Goal: Task Accomplishment & Management: Use online tool/utility

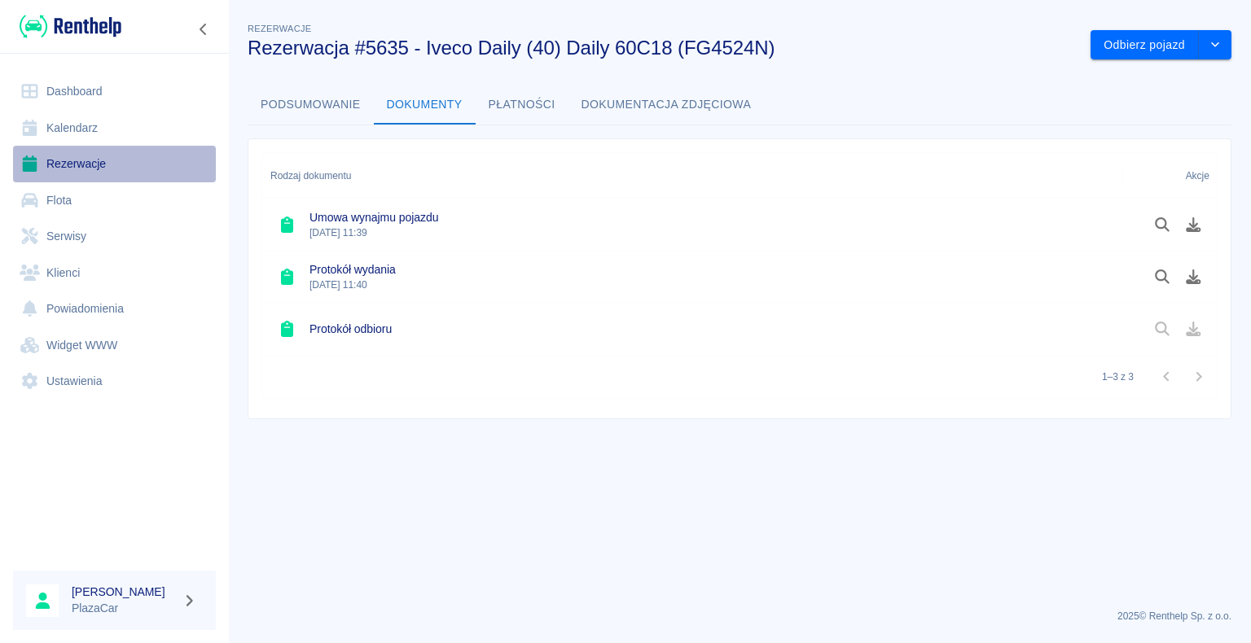
click at [70, 164] on link "Rezerwacje" at bounding box center [114, 164] width 203 height 37
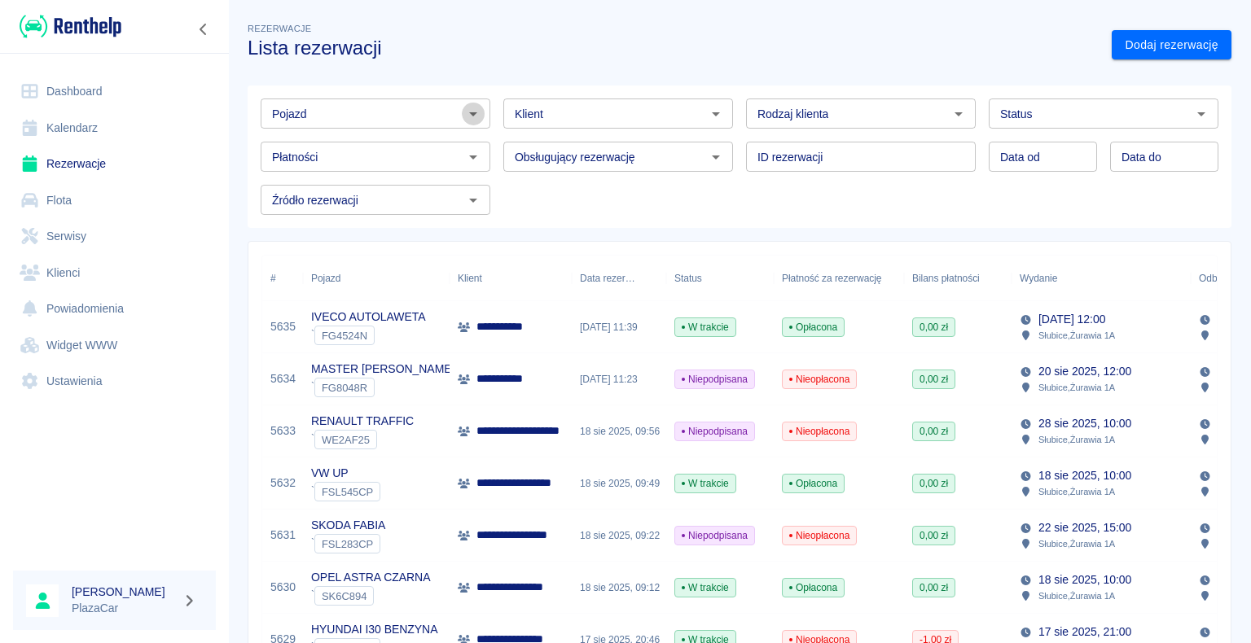
click at [469, 111] on icon "Otwórz" at bounding box center [473, 114] width 20 height 20
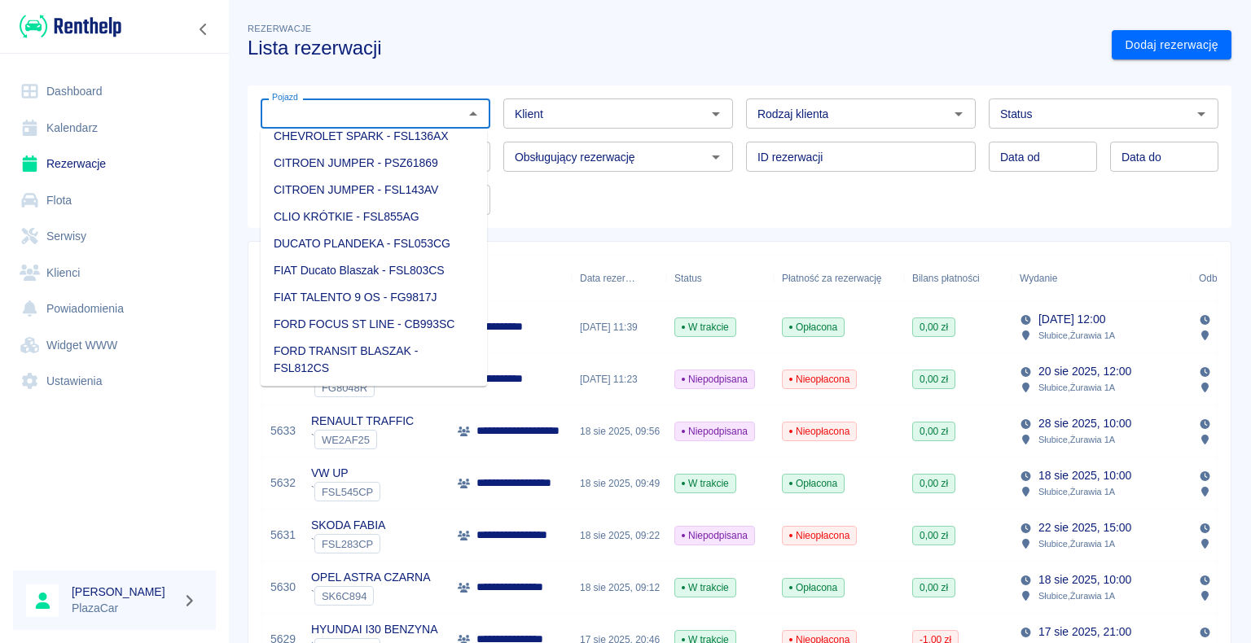
scroll to position [163, 0]
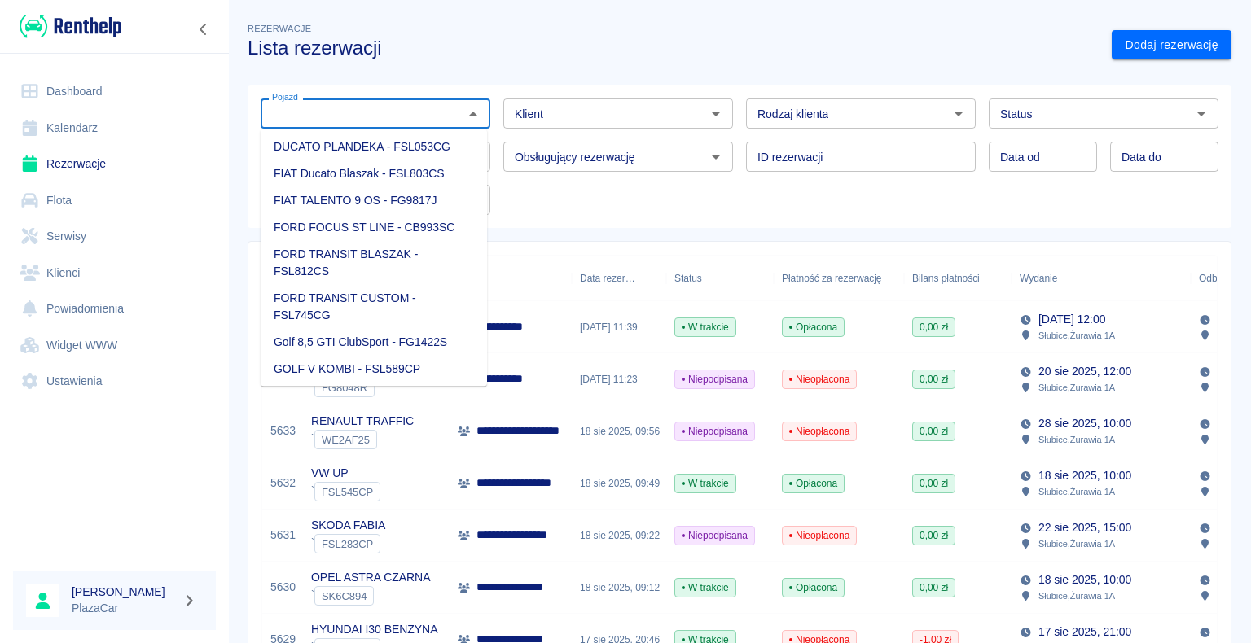
click at [383, 199] on li "FIAT TALENTO 9 OS - FG9817J" at bounding box center [374, 200] width 226 height 27
type input "FIAT TALENTO 9 OS - FG9817J"
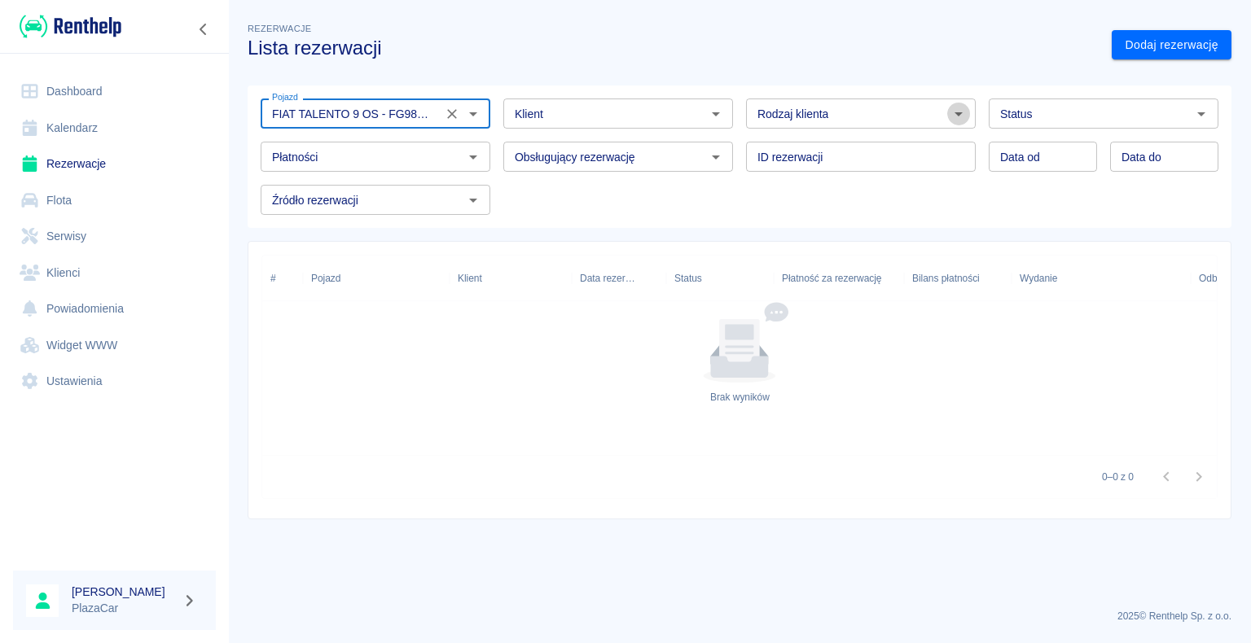
click at [955, 113] on icon "Otwórz" at bounding box center [959, 114] width 20 height 20
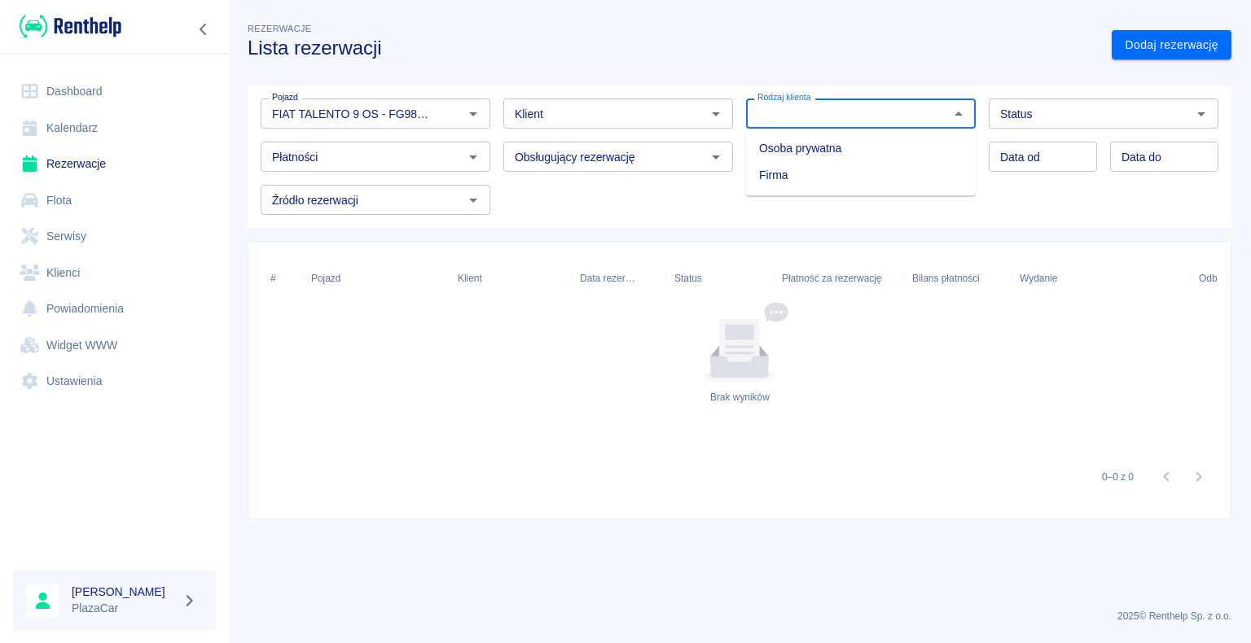
click at [912, 148] on li "Osoba prywatna" at bounding box center [861, 148] width 230 height 27
type input "Osoba prywatna"
click at [472, 113] on icon "Otwórz" at bounding box center [473, 114] width 8 height 4
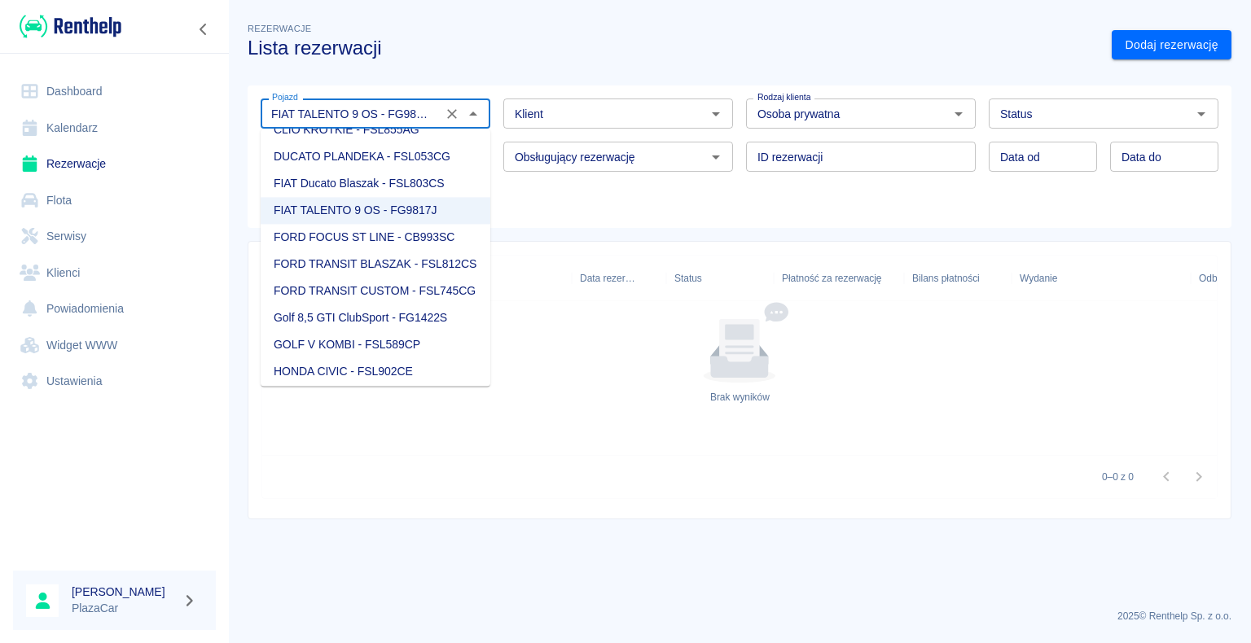
scroll to position [163, 0]
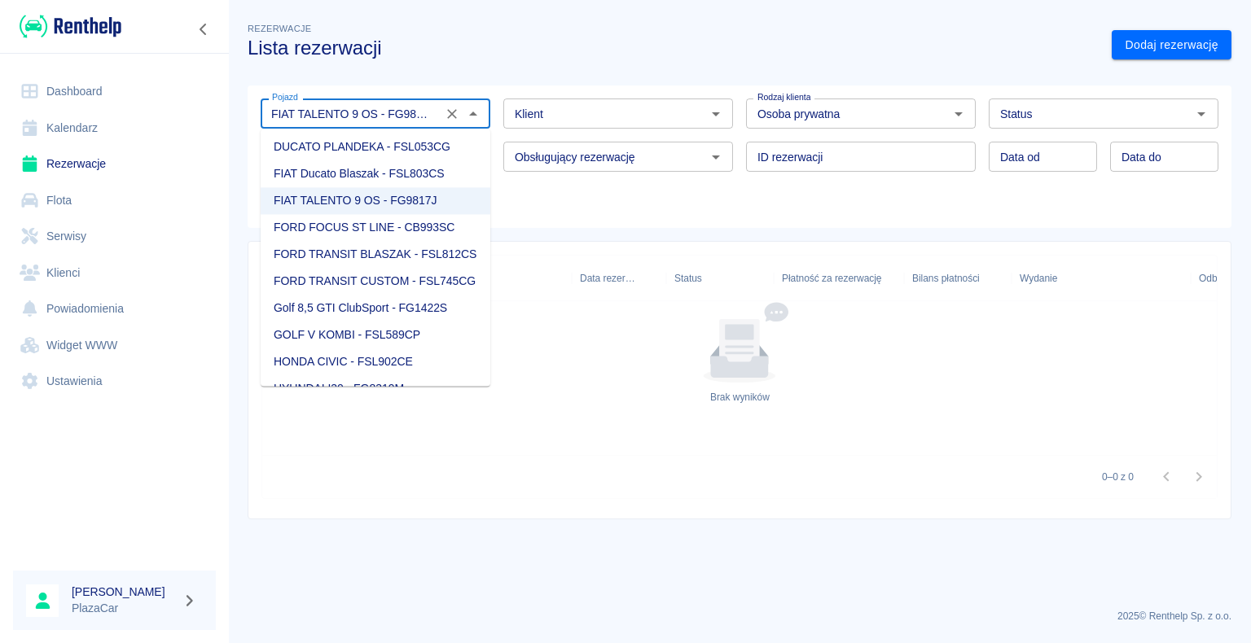
click at [400, 295] on li "FORD TRANSIT CUSTOM - FSL745CG" at bounding box center [376, 281] width 230 height 27
type input "FORD TRANSIT CUSTOM - FSL745CG"
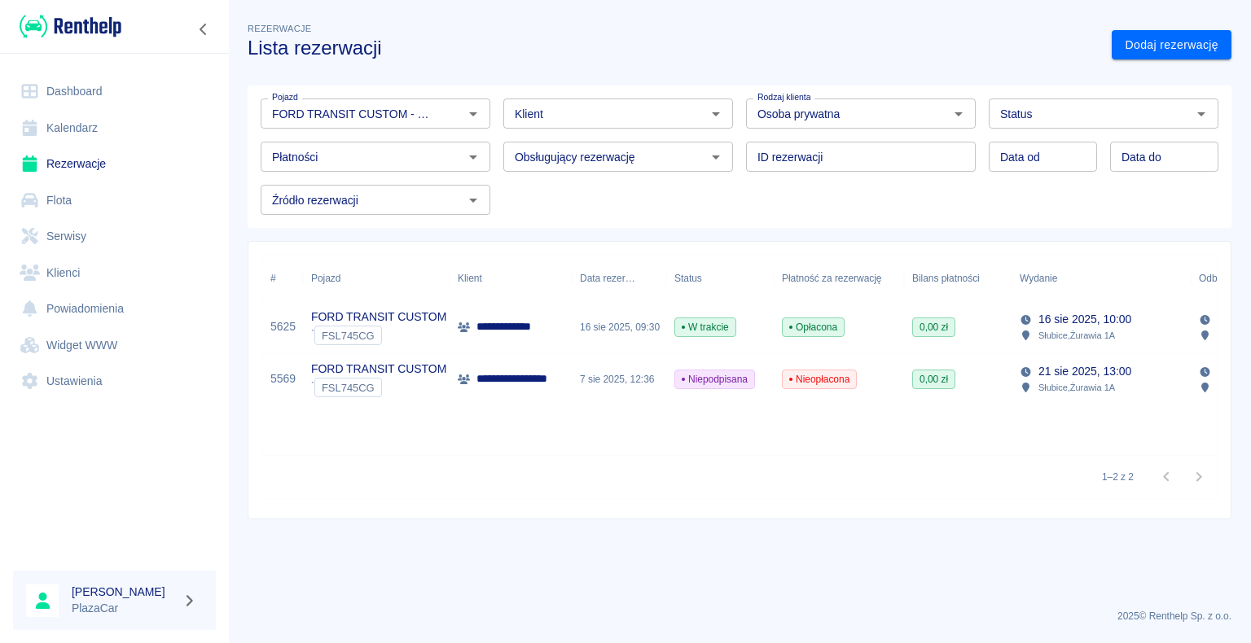
click at [518, 329] on p "**********" at bounding box center [509, 326] width 66 height 17
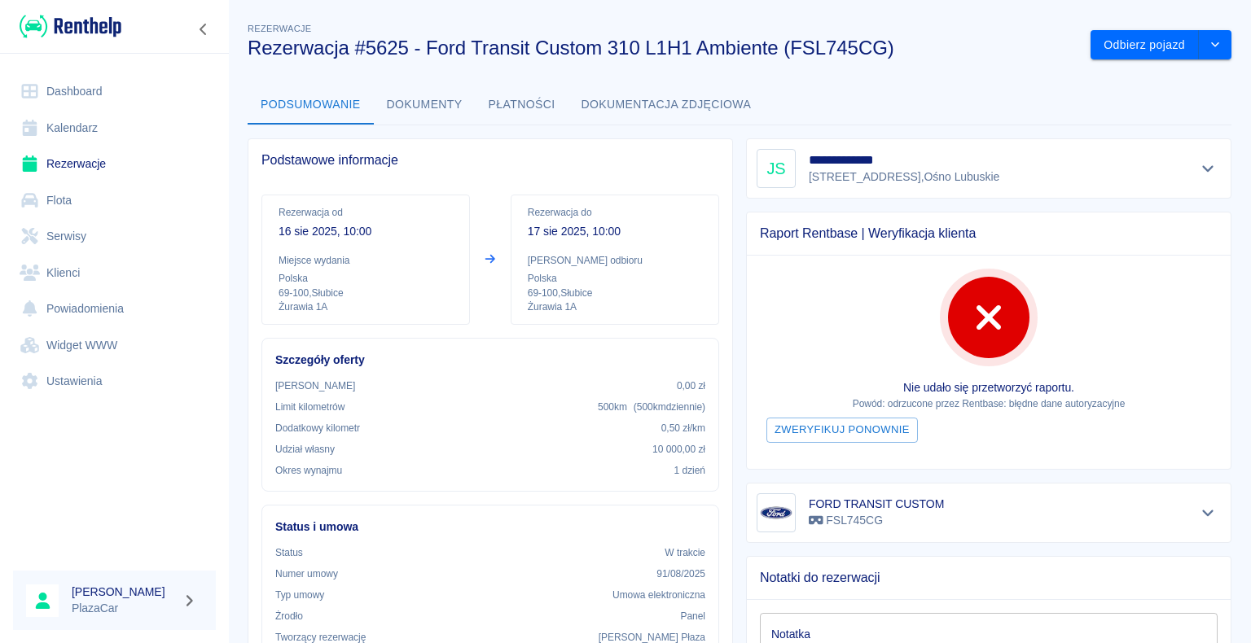
click at [88, 160] on link "Rezerwacje" at bounding box center [114, 164] width 203 height 37
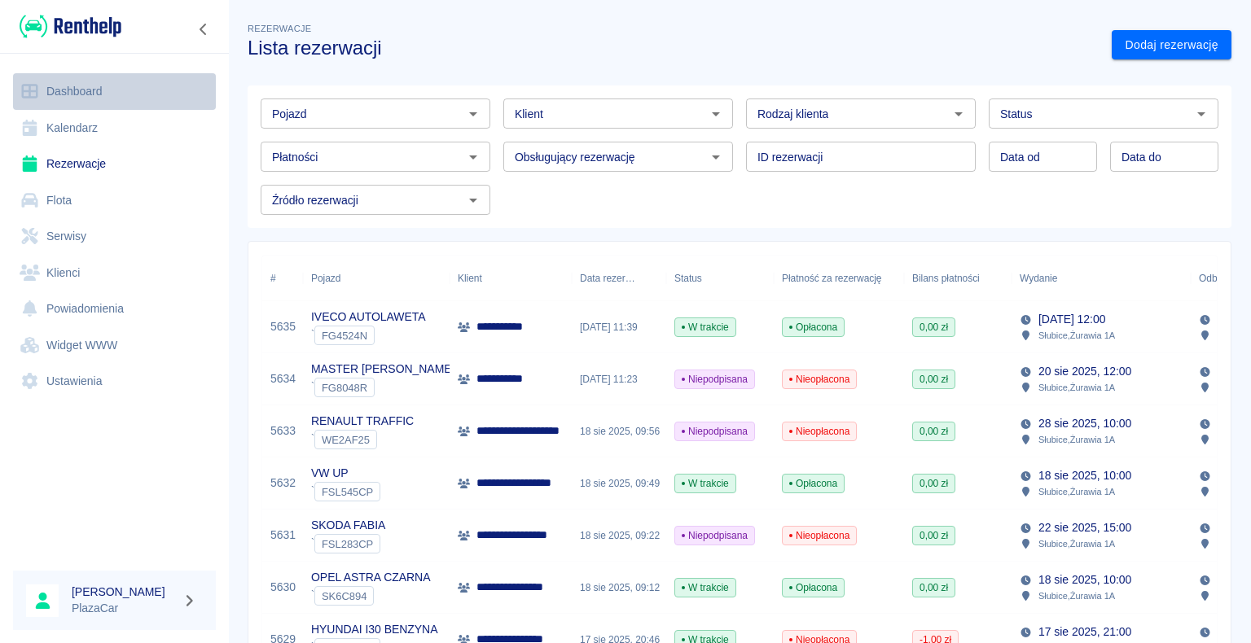
click at [81, 86] on link "Dashboard" at bounding box center [114, 91] width 203 height 37
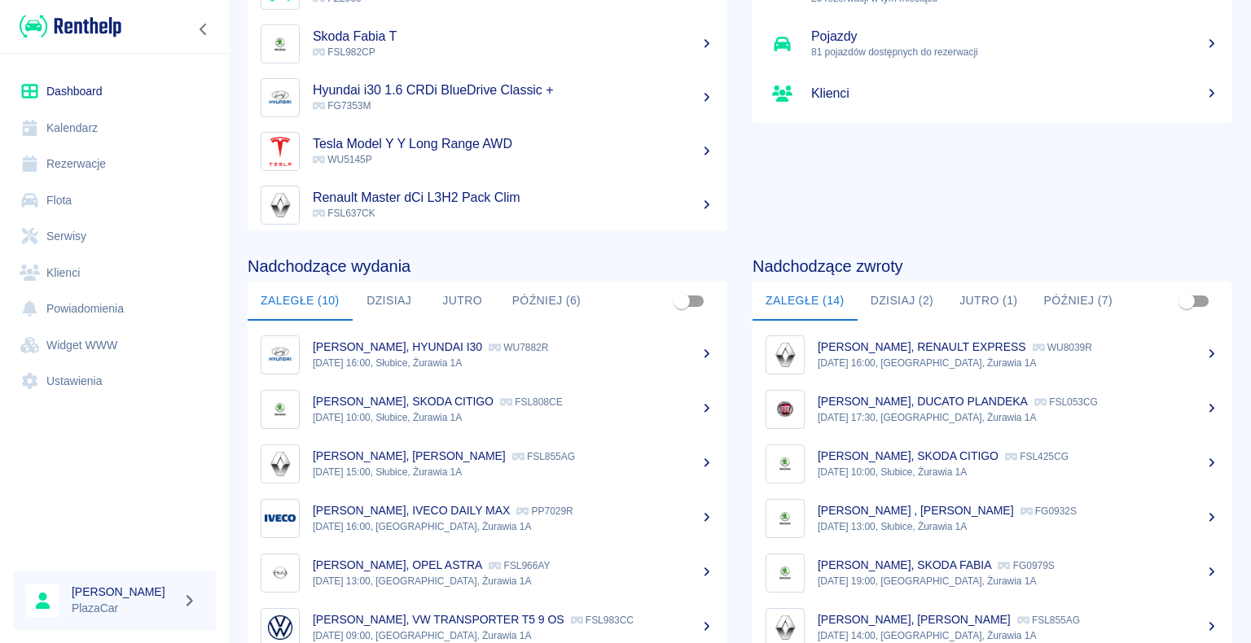
scroll to position [163, 0]
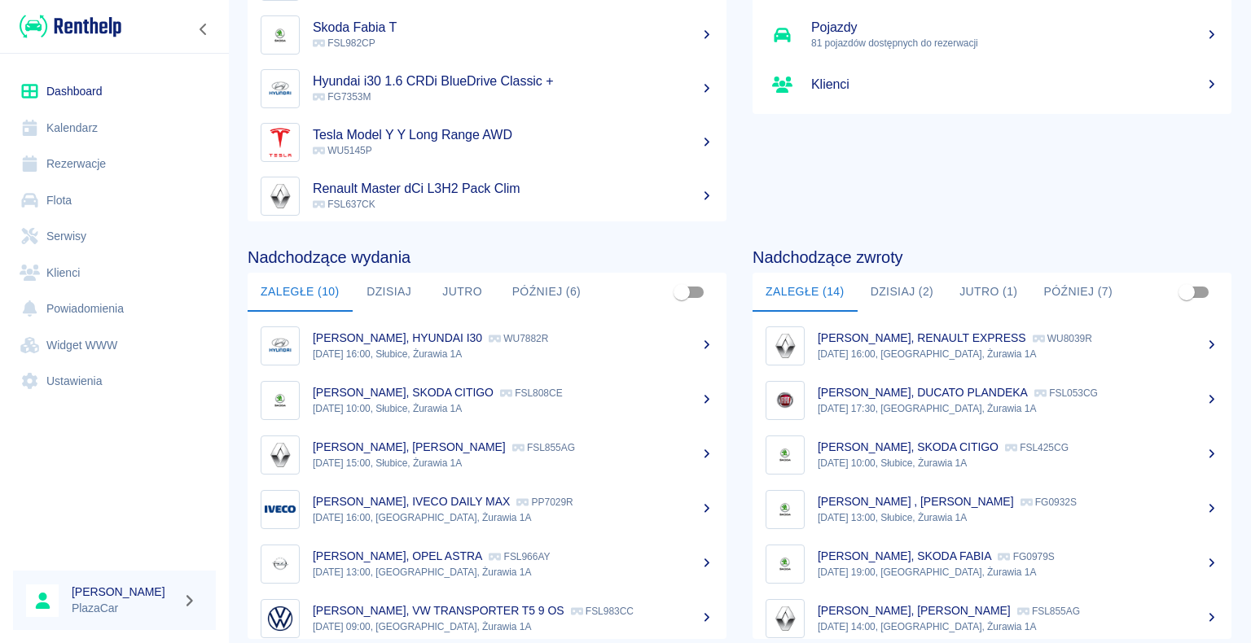
click at [889, 291] on button "Dzisiaj (2)" at bounding box center [902, 292] width 90 height 39
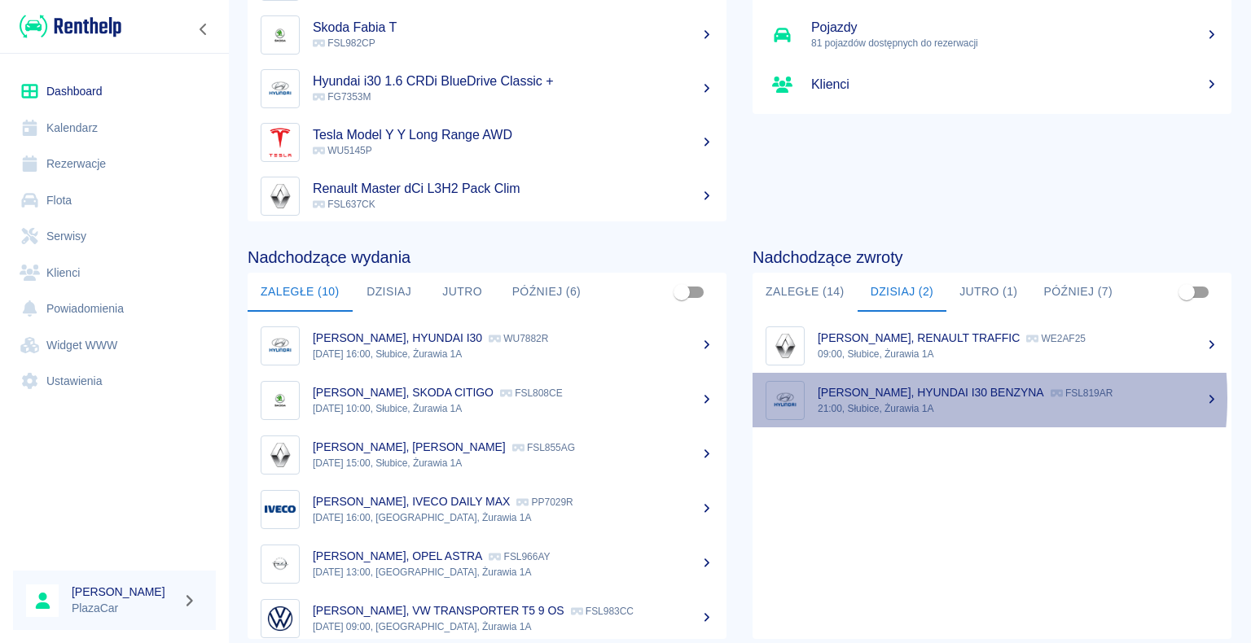
click at [910, 398] on p "[PERSON_NAME], HYUNDAI I30 BENZYNA" at bounding box center [930, 392] width 226 height 13
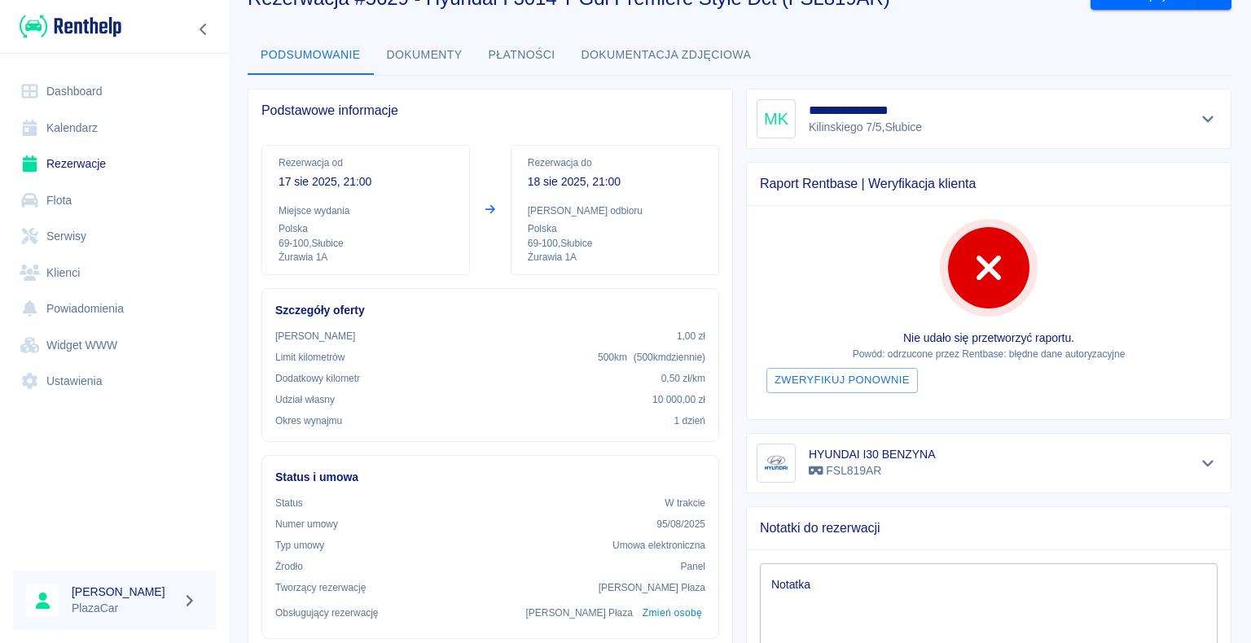
scroll to position [13, 0]
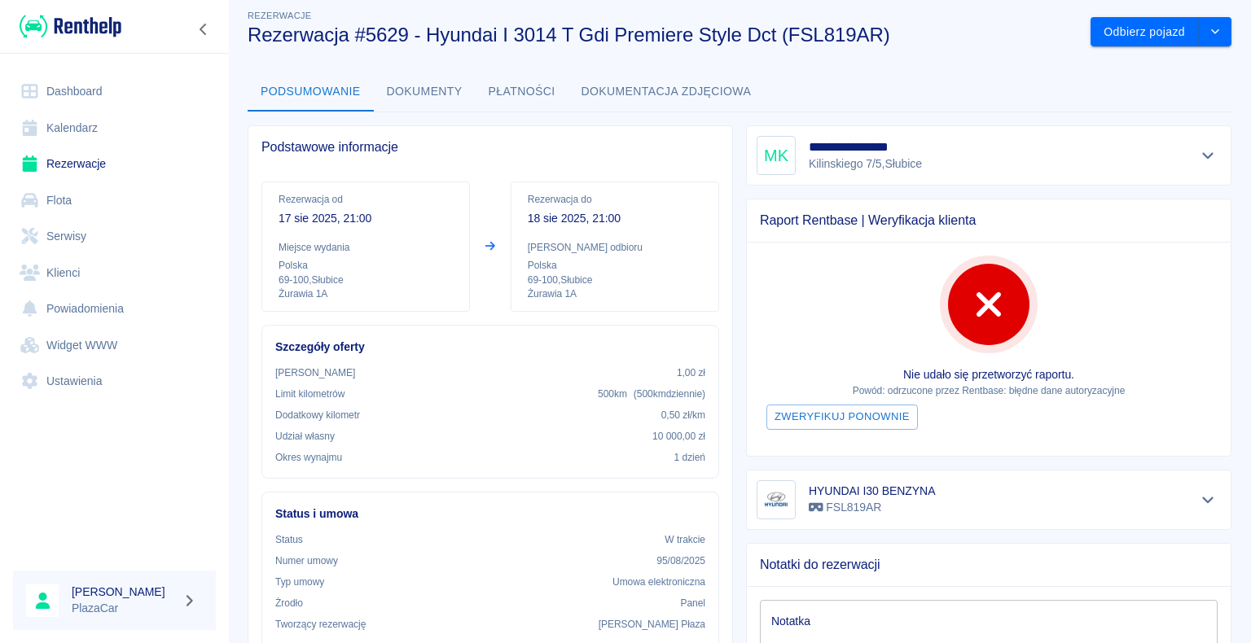
click at [113, 87] on link "Dashboard" at bounding box center [114, 91] width 203 height 37
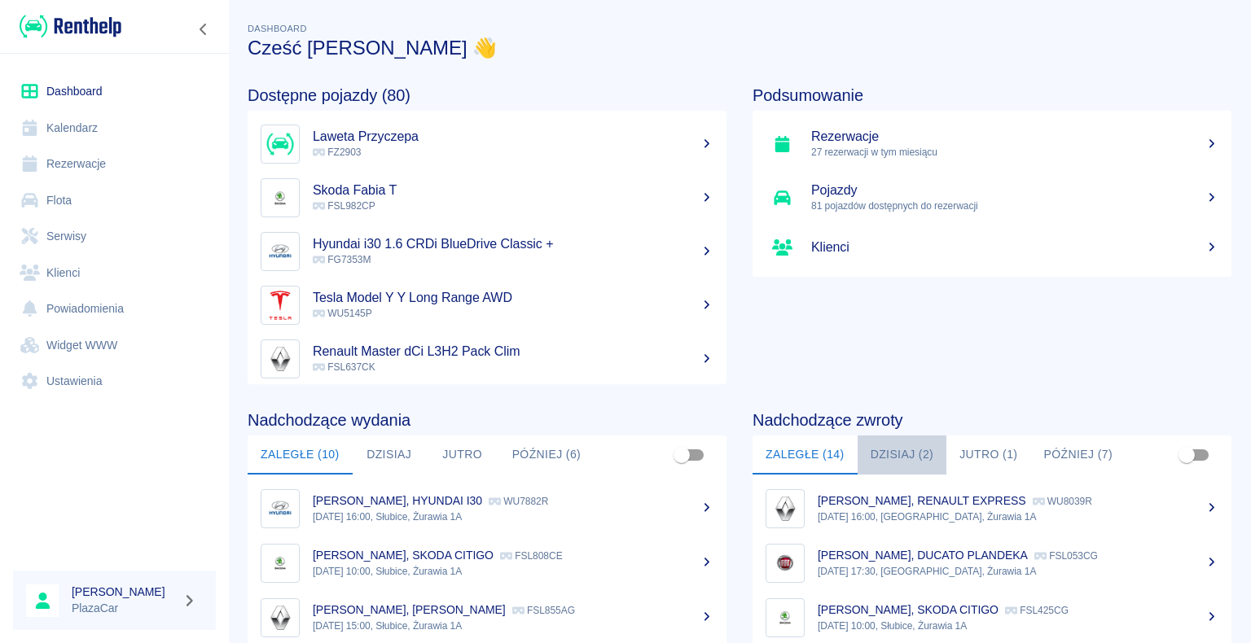
click at [879, 451] on button "Dzisiaj (2)" at bounding box center [902, 455] width 90 height 39
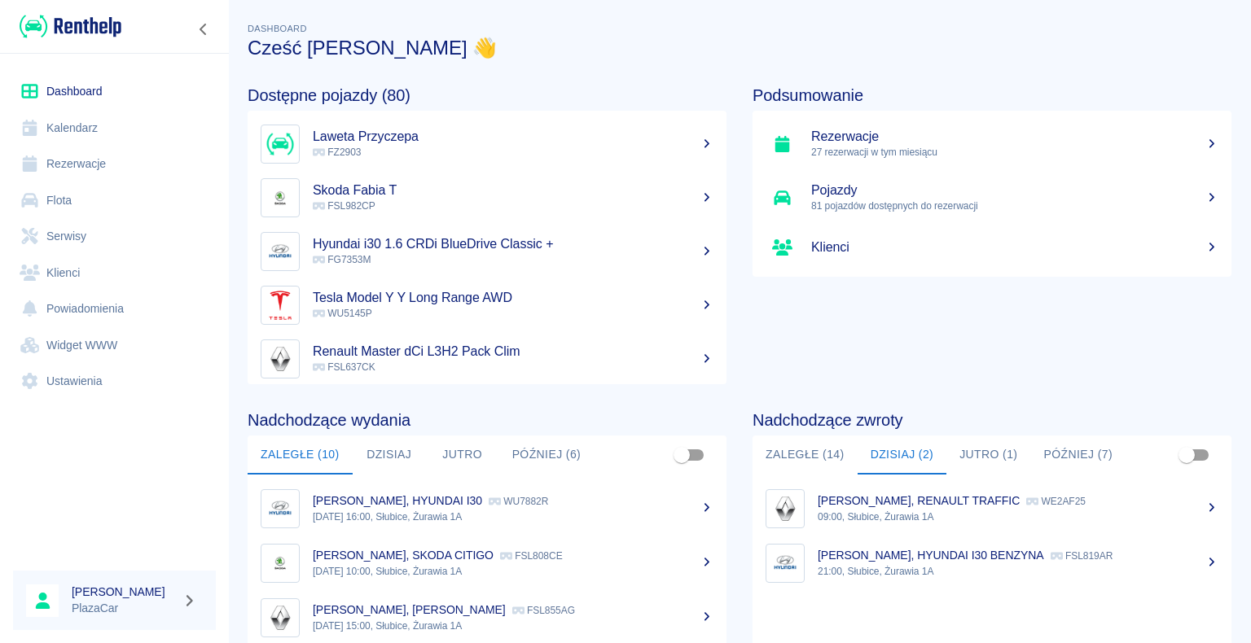
click at [930, 505] on p "[PERSON_NAME], RENAULT TRAFFIC" at bounding box center [918, 500] width 202 height 13
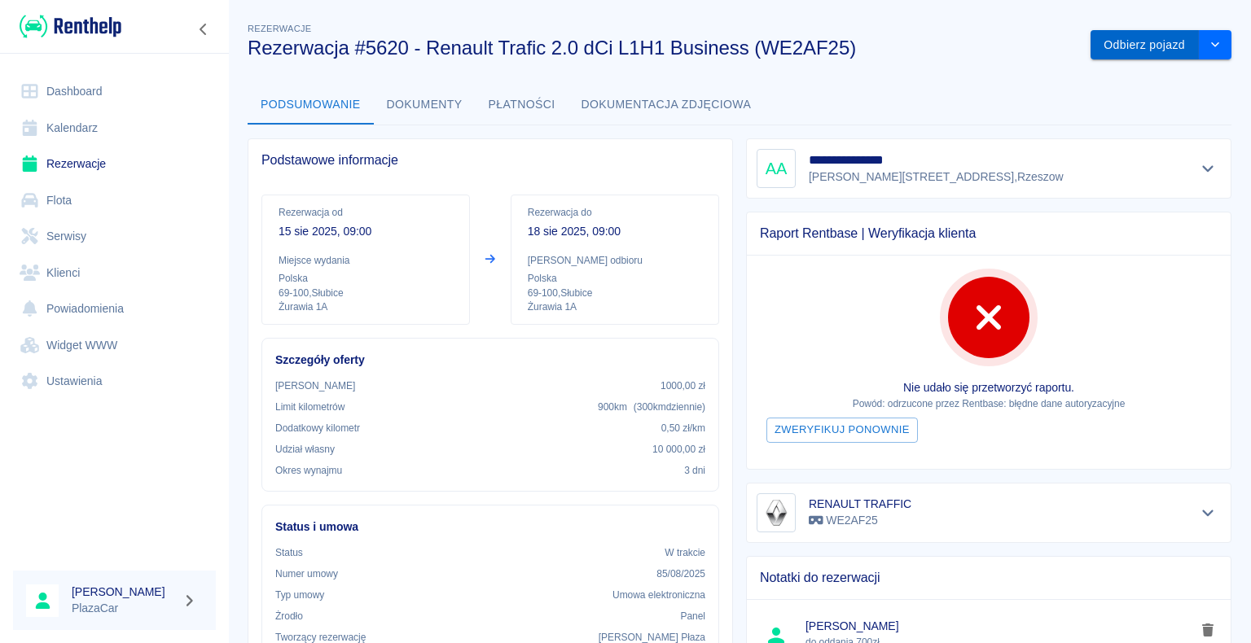
click at [1127, 42] on button "Odbierz pojazd" at bounding box center [1144, 45] width 108 height 30
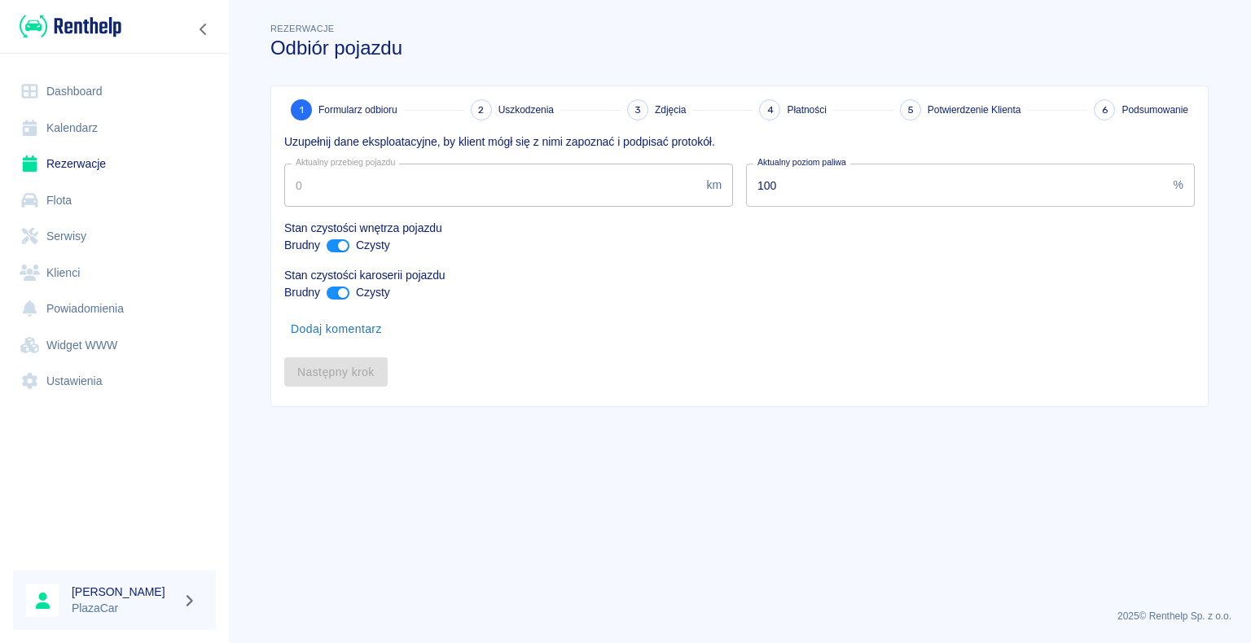
type input "74627"
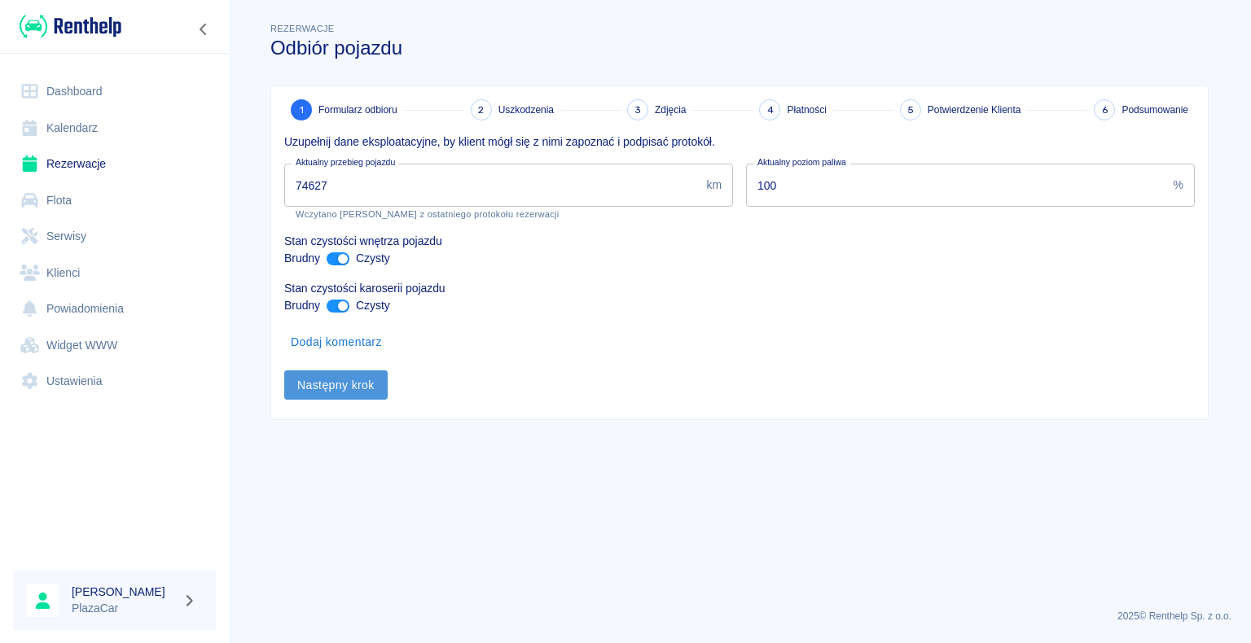
click at [322, 383] on button "Następny krok" at bounding box center [335, 385] width 103 height 30
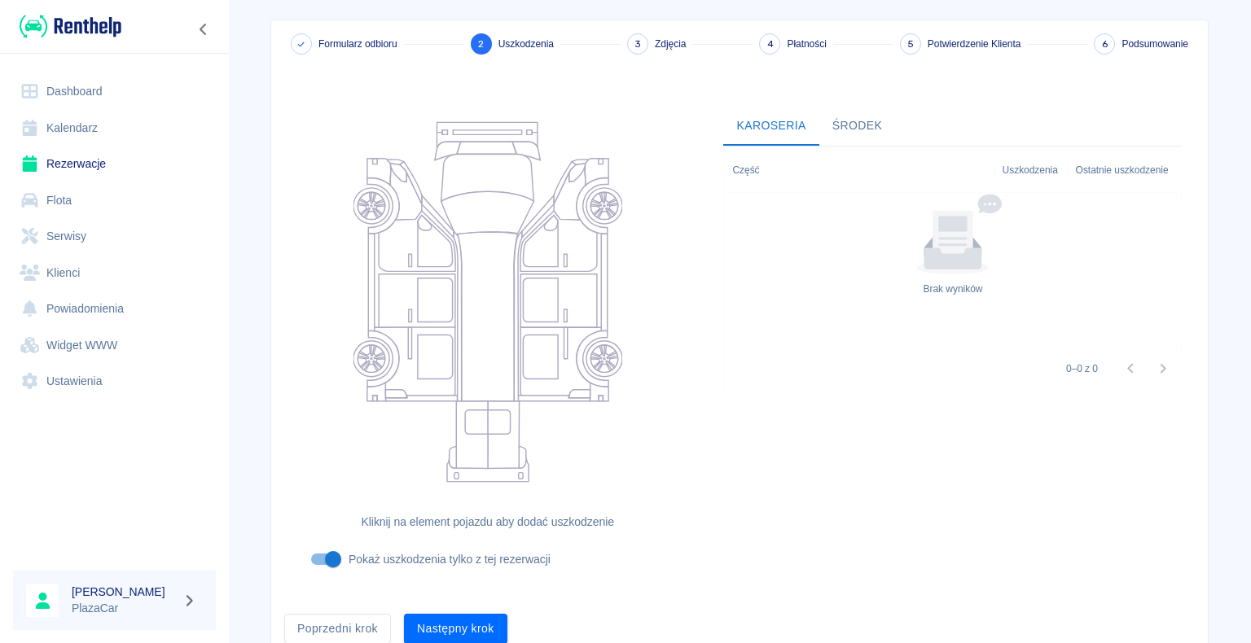
scroll to position [134, 0]
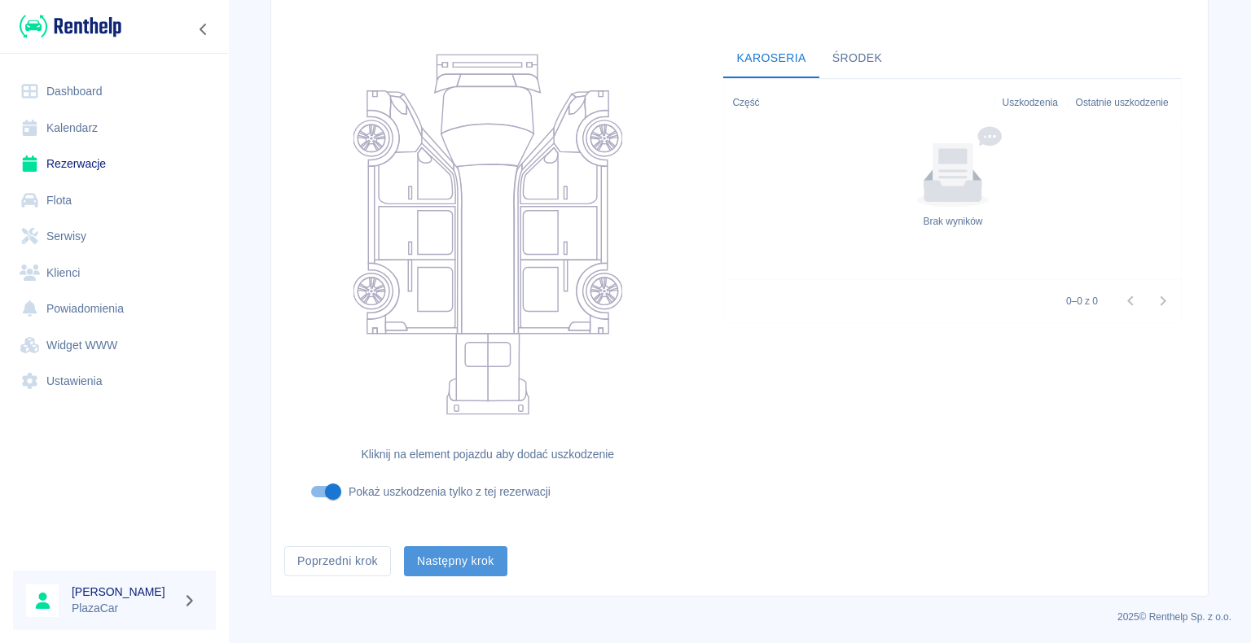
click at [446, 562] on button "Następny krok" at bounding box center [455, 561] width 103 height 30
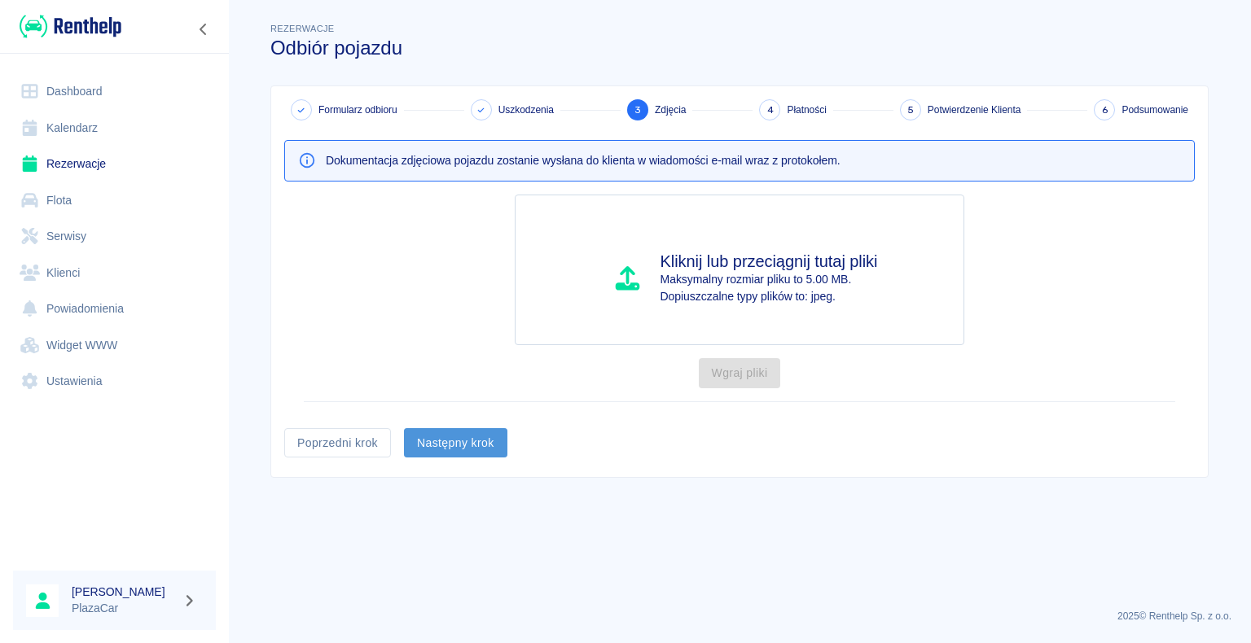
click at [455, 443] on button "Następny krok" at bounding box center [455, 443] width 103 height 30
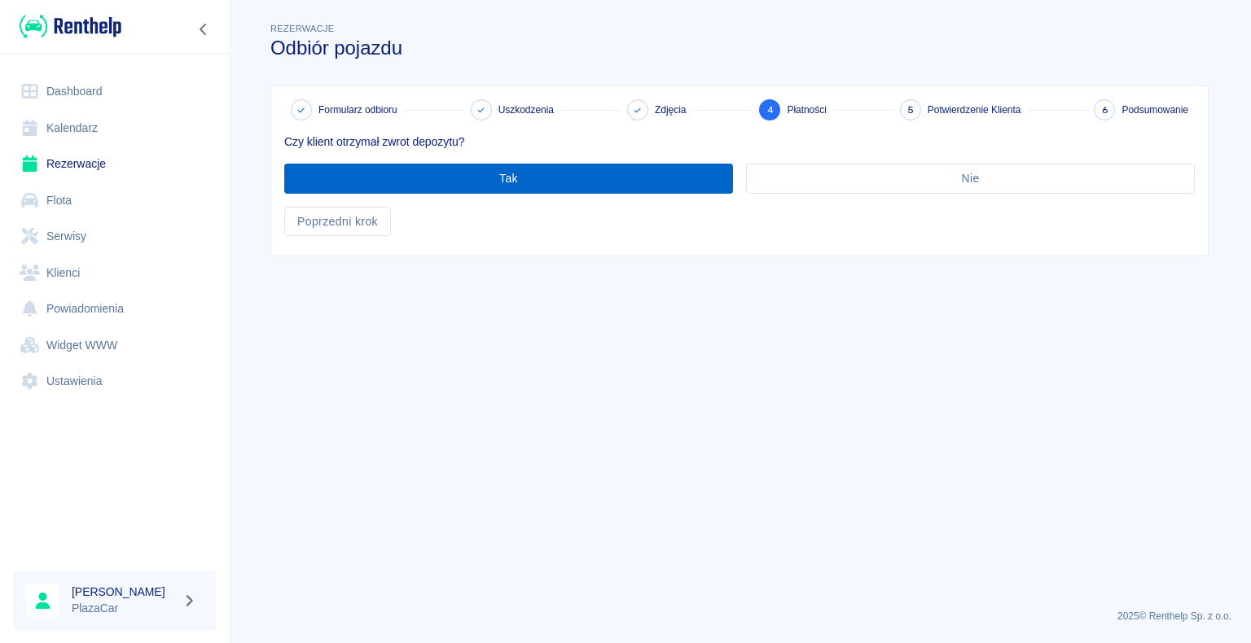
click at [510, 181] on button "Tak" at bounding box center [508, 179] width 449 height 30
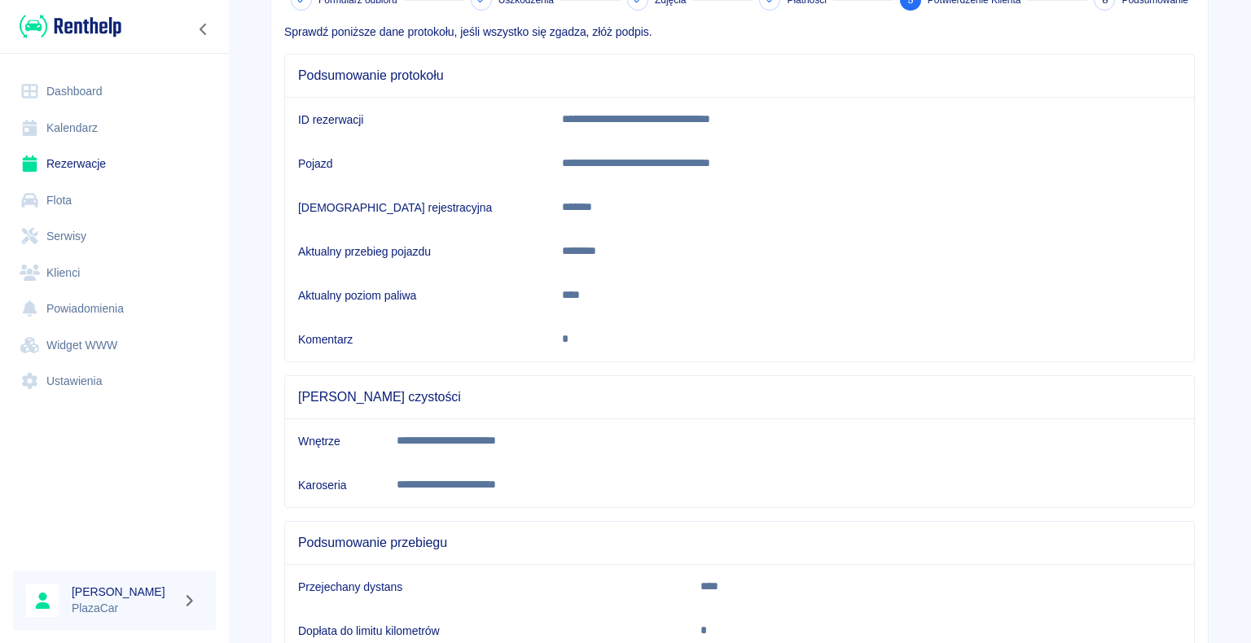
scroll to position [227, 0]
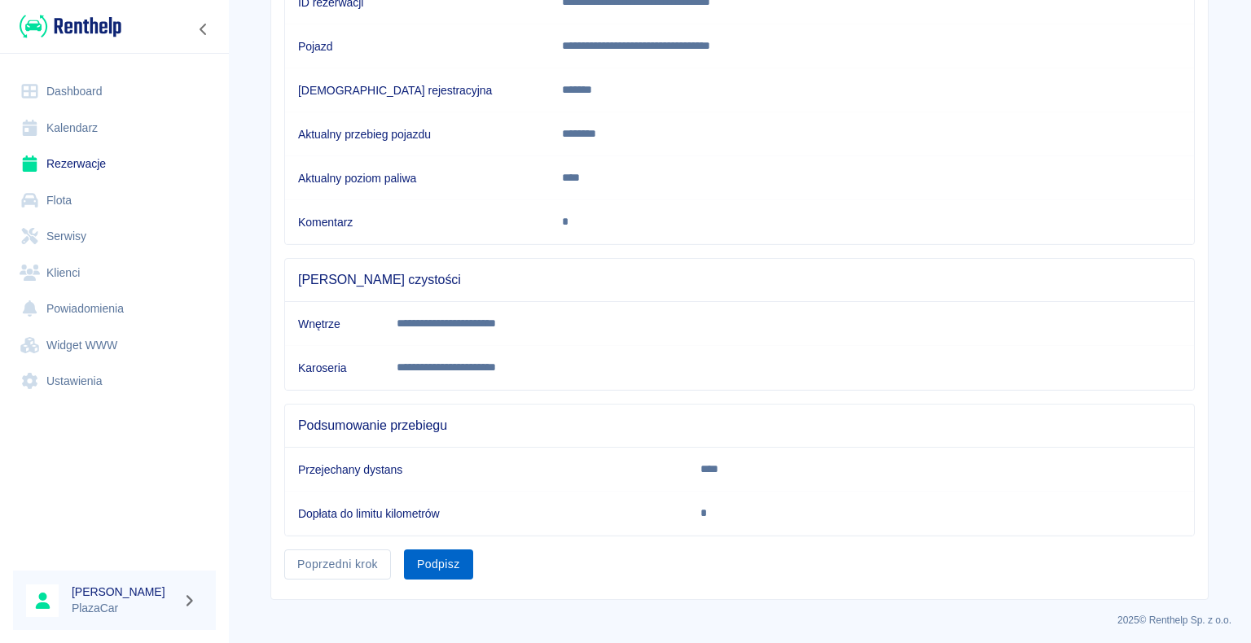
click at [430, 554] on button "Podpisz" at bounding box center [438, 565] width 69 height 30
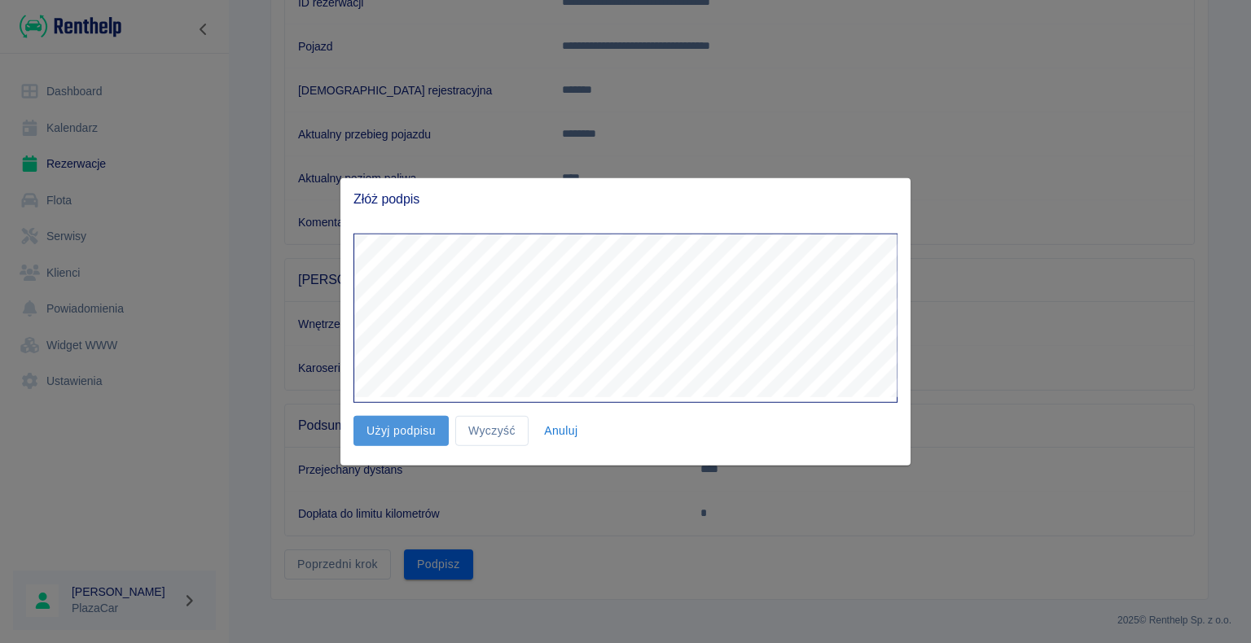
click at [386, 432] on button "Użyj podpisu" at bounding box center [400, 431] width 95 height 30
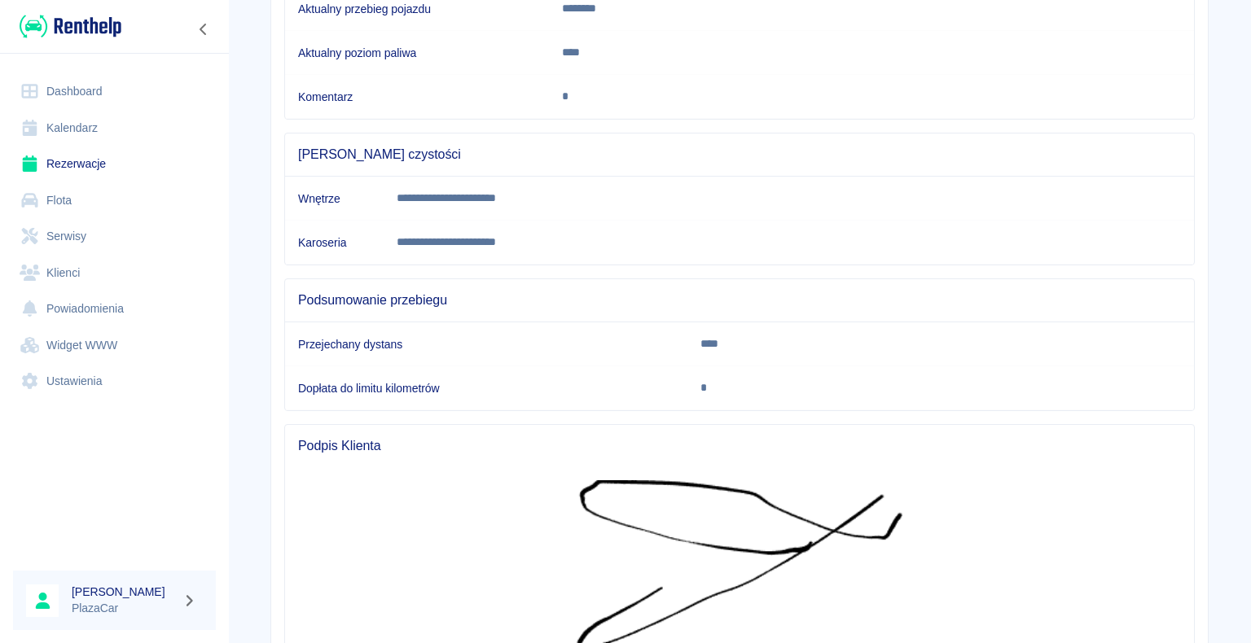
scroll to position [532, 0]
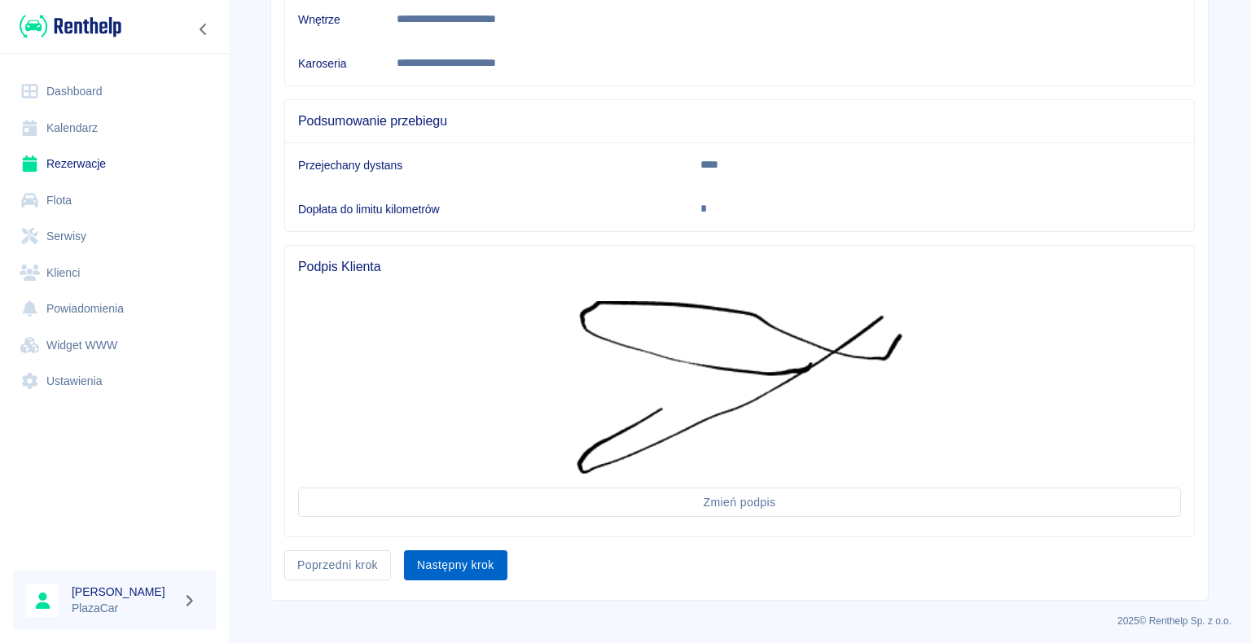
click at [436, 563] on button "Następny krok" at bounding box center [455, 565] width 103 height 30
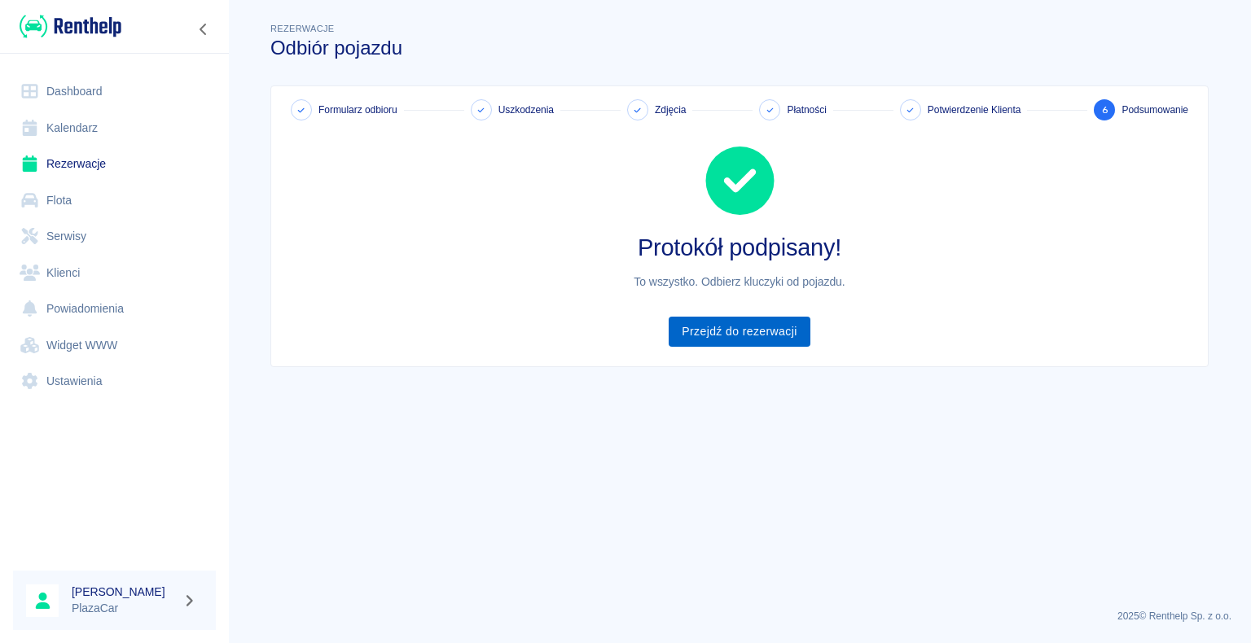
click at [736, 334] on link "Przejdź do rezerwacji" at bounding box center [738, 332] width 141 height 30
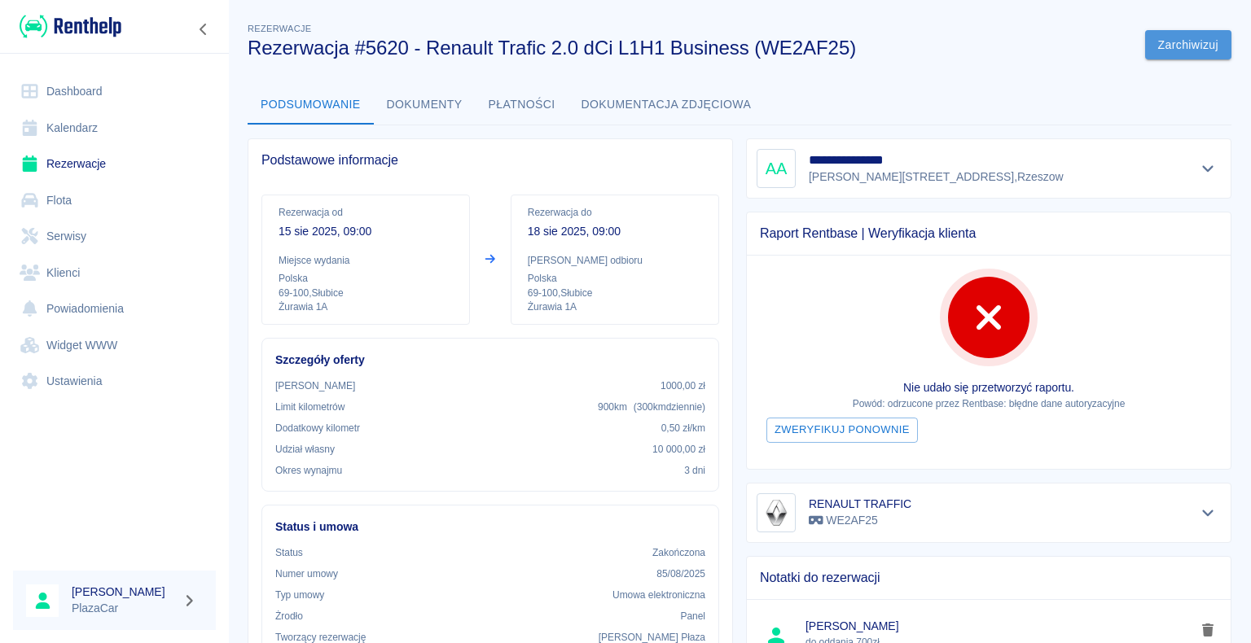
click at [1156, 44] on button "Zarchiwizuj" at bounding box center [1188, 45] width 86 height 30
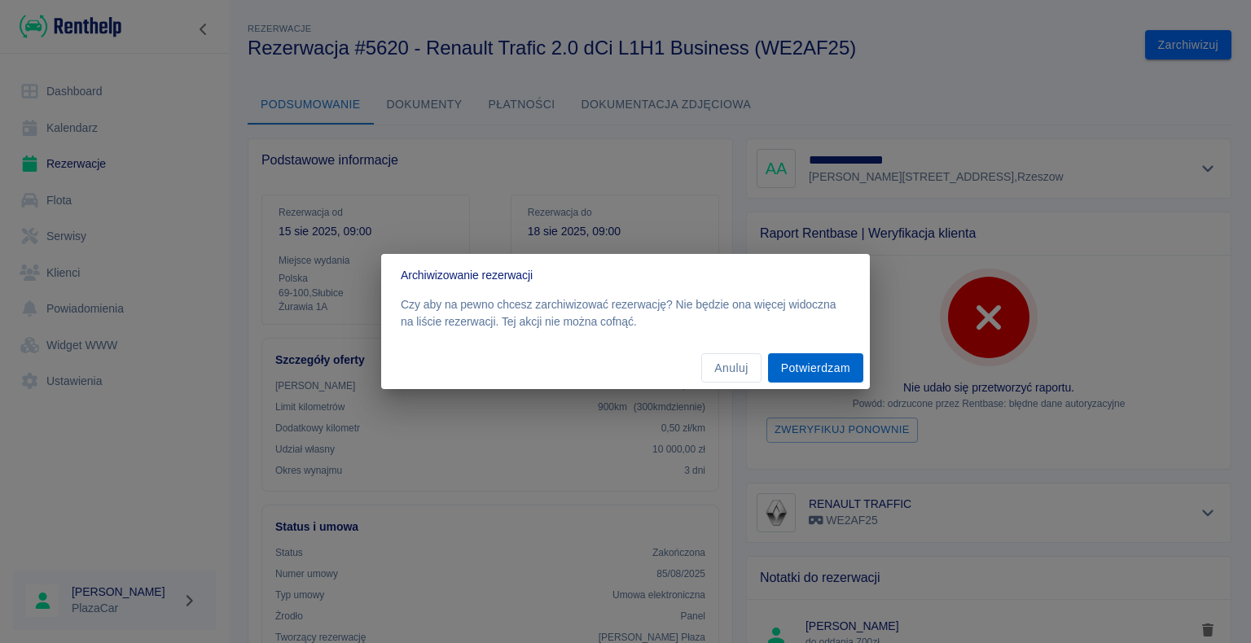
click at [807, 372] on button "Potwierdzam" at bounding box center [815, 368] width 95 height 30
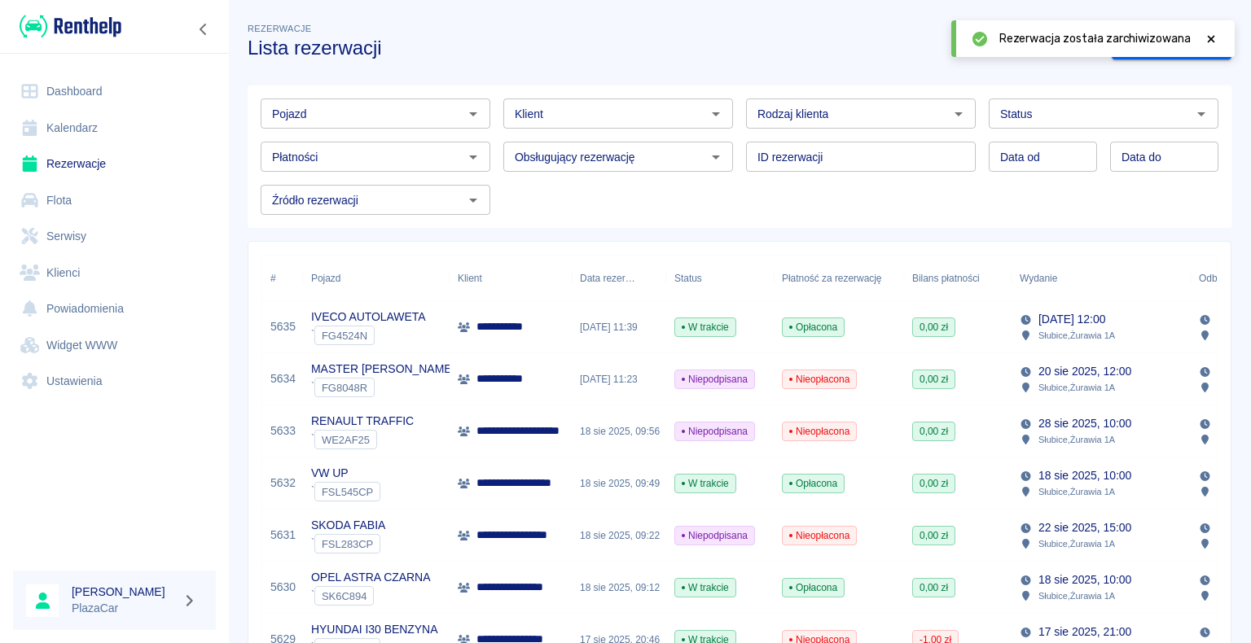
click at [1210, 40] on icon at bounding box center [1210, 38] width 7 height 7
click at [104, 89] on link "Dashboard" at bounding box center [114, 91] width 203 height 37
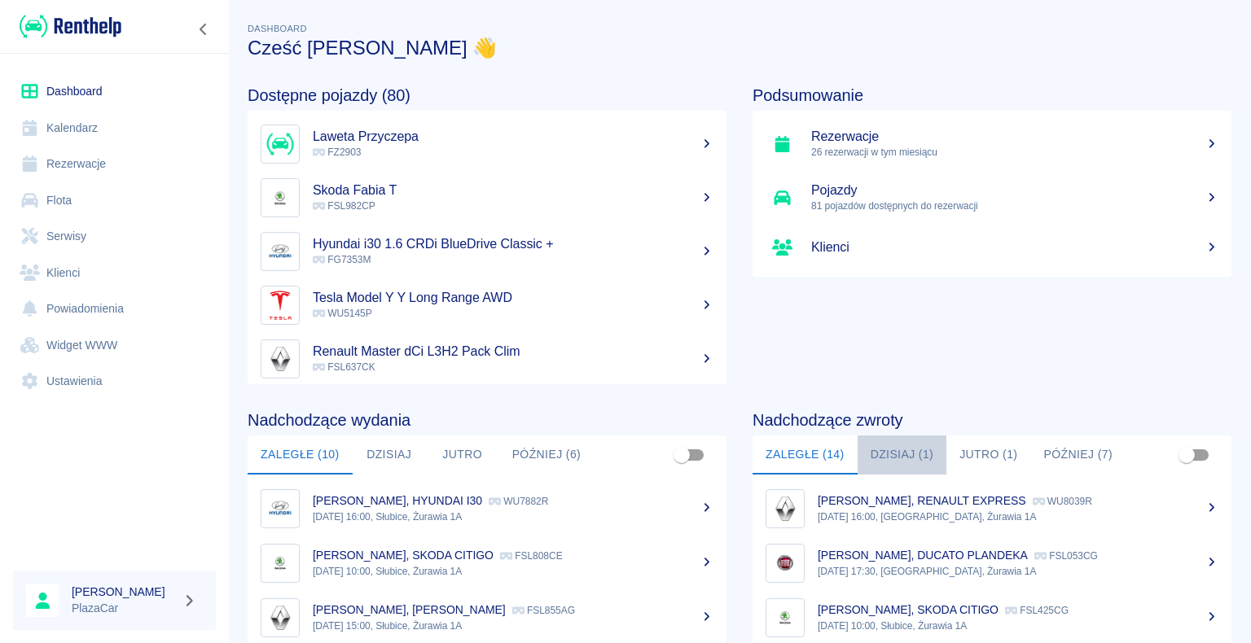
click at [894, 451] on button "Dzisiaj (1)" at bounding box center [902, 455] width 90 height 39
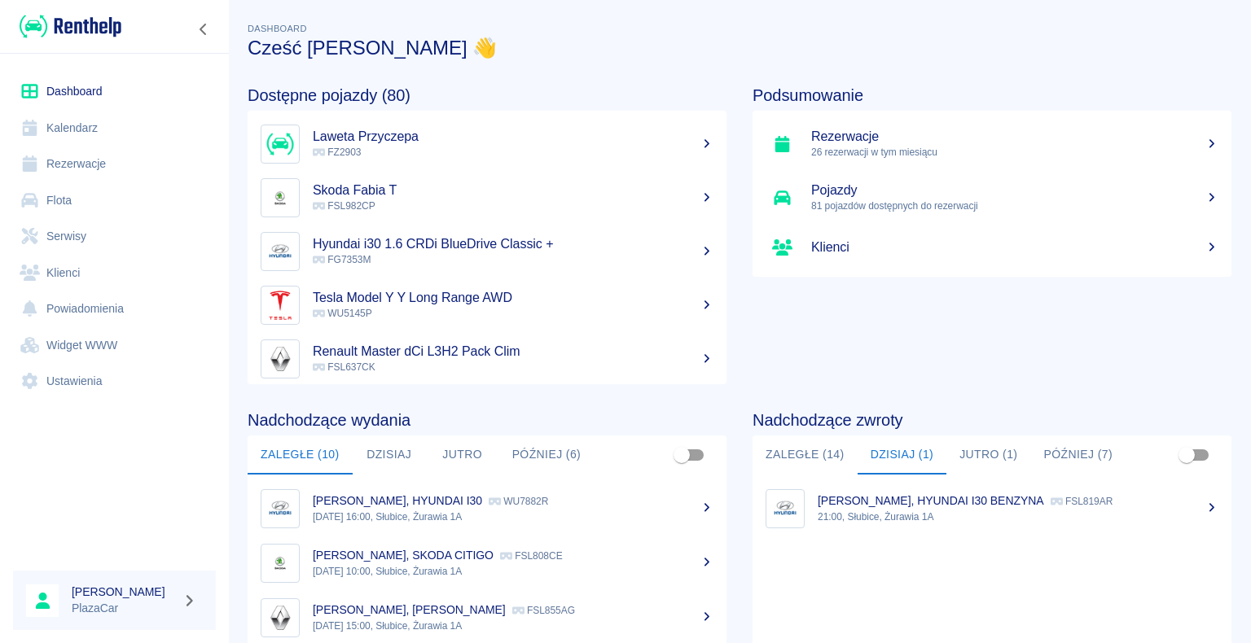
click at [808, 451] on button "Zaległe (14)" at bounding box center [804, 455] width 105 height 39
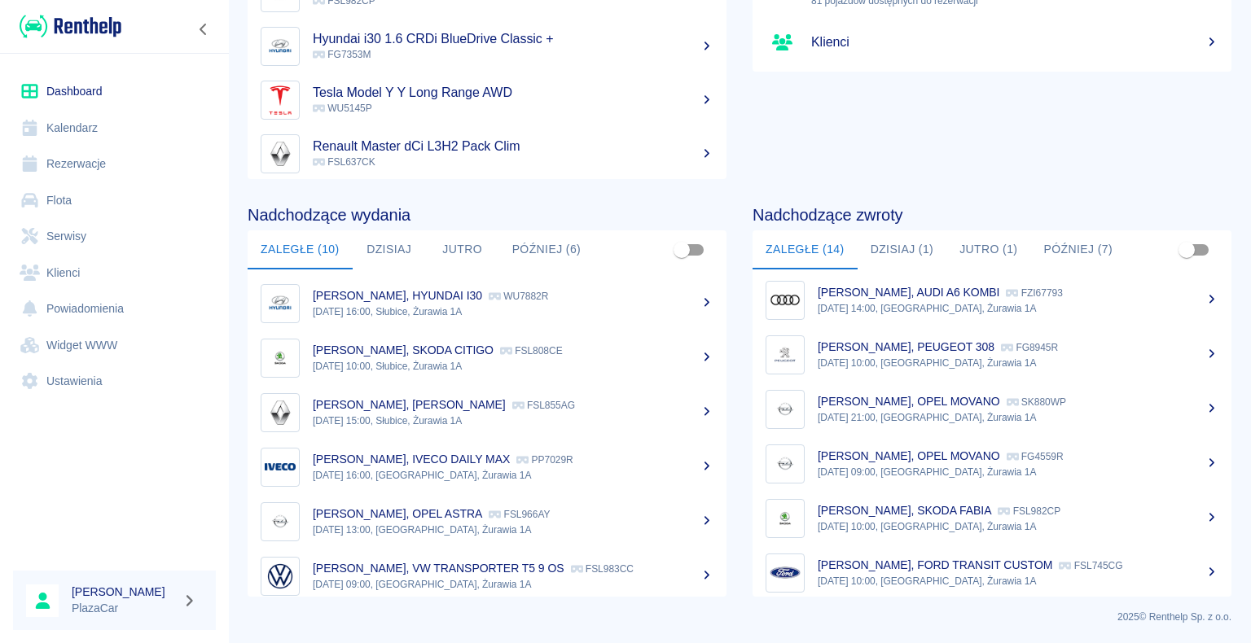
scroll to position [449, 0]
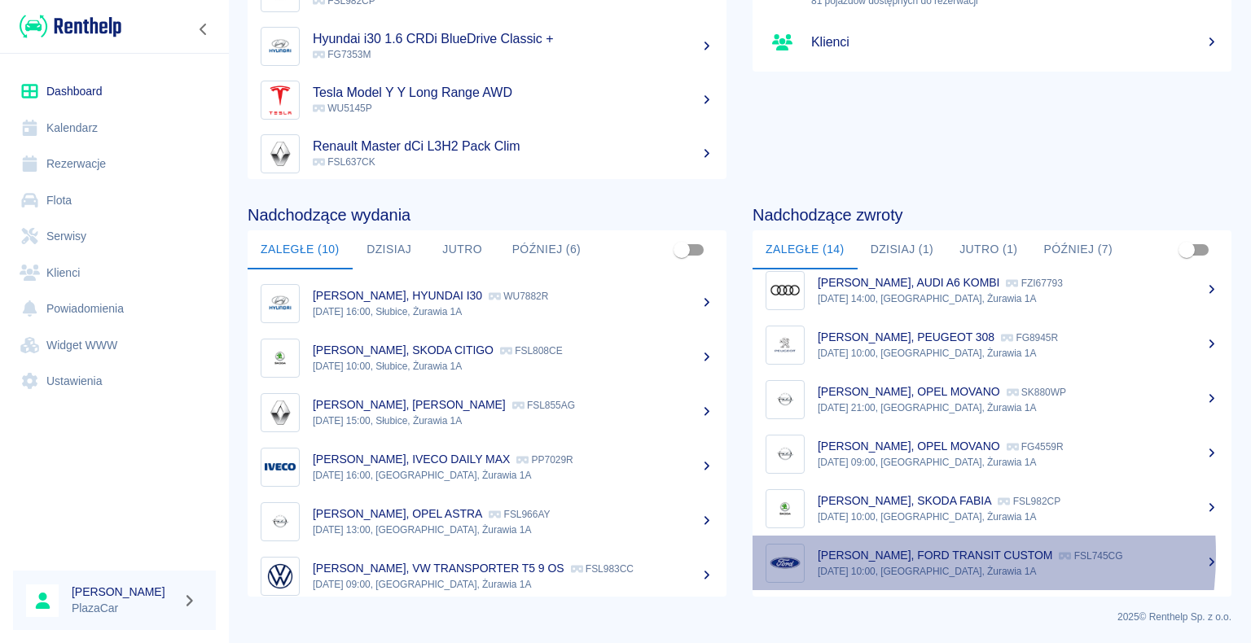
click at [889, 554] on p "[PERSON_NAME], FORD TRANSIT CUSTOM" at bounding box center [934, 555] width 234 height 13
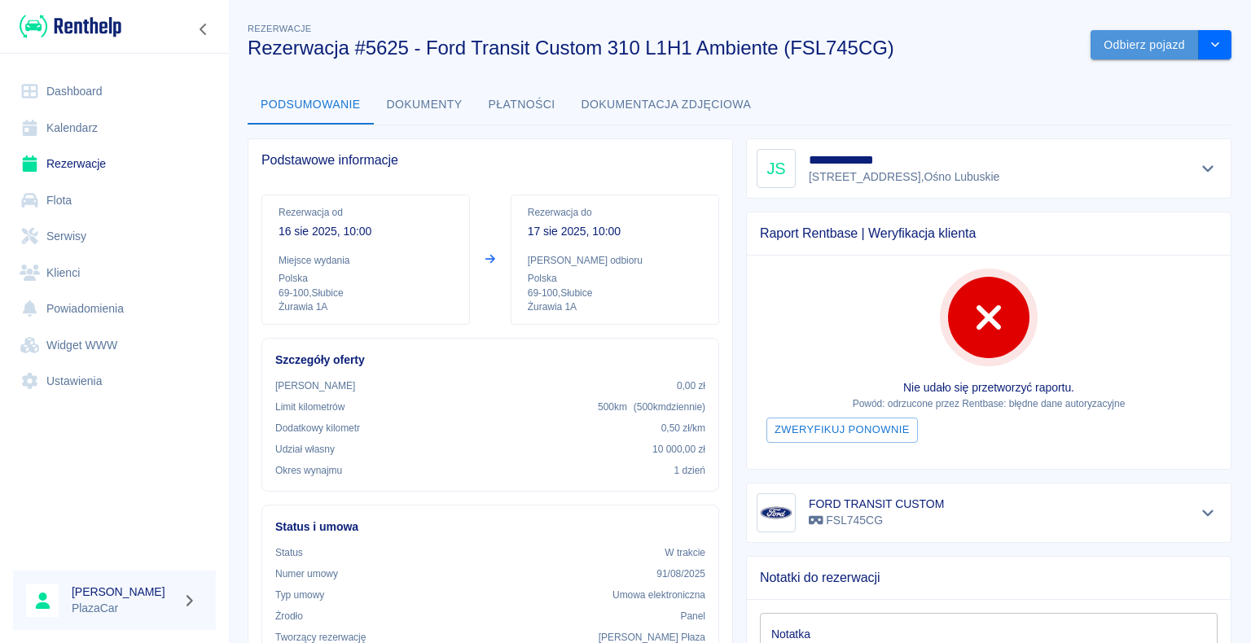
click at [1141, 42] on button "Odbierz pojazd" at bounding box center [1144, 45] width 108 height 30
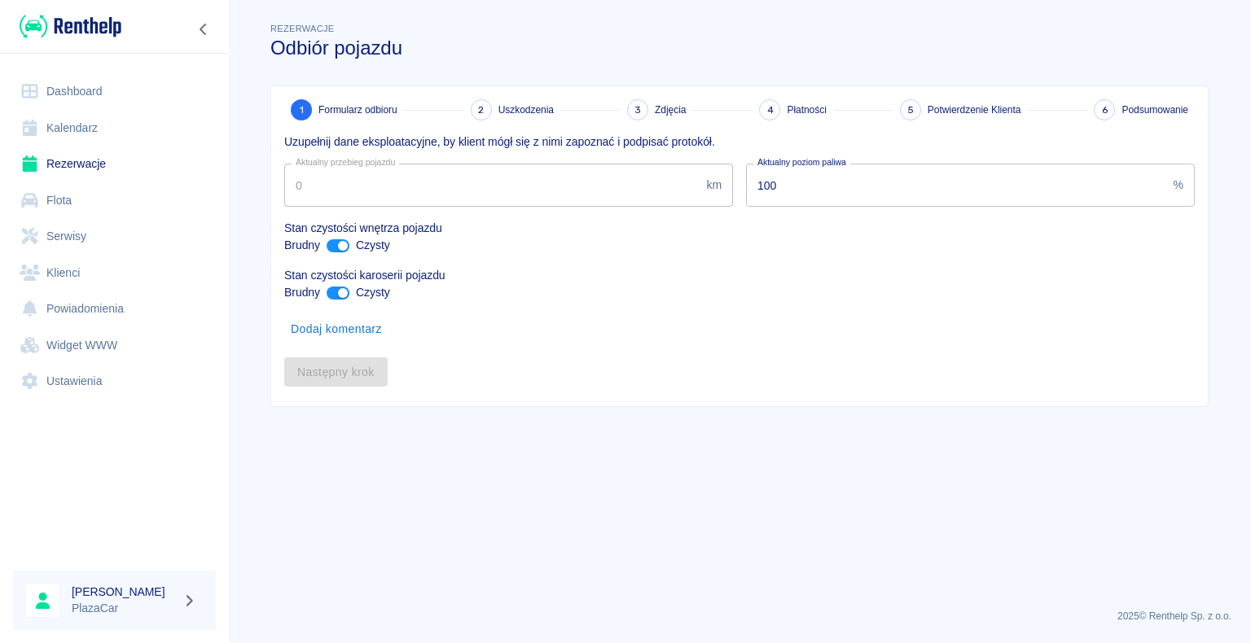
type input "219428"
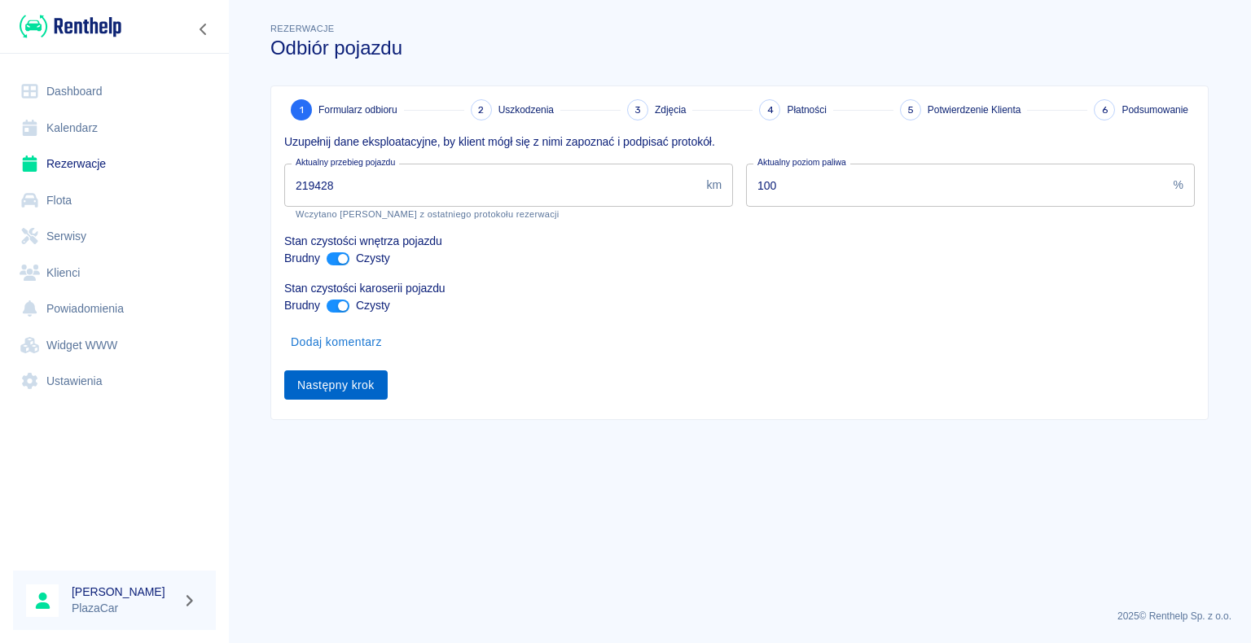
click at [345, 380] on button "Następny krok" at bounding box center [335, 385] width 103 height 30
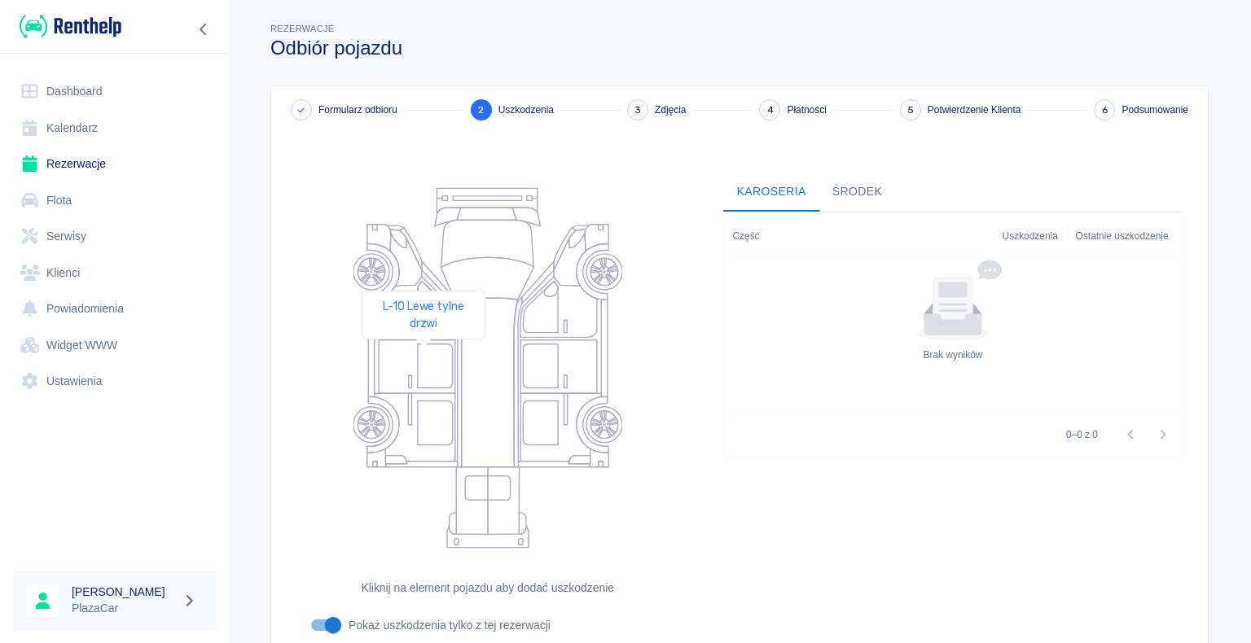
scroll to position [134, 0]
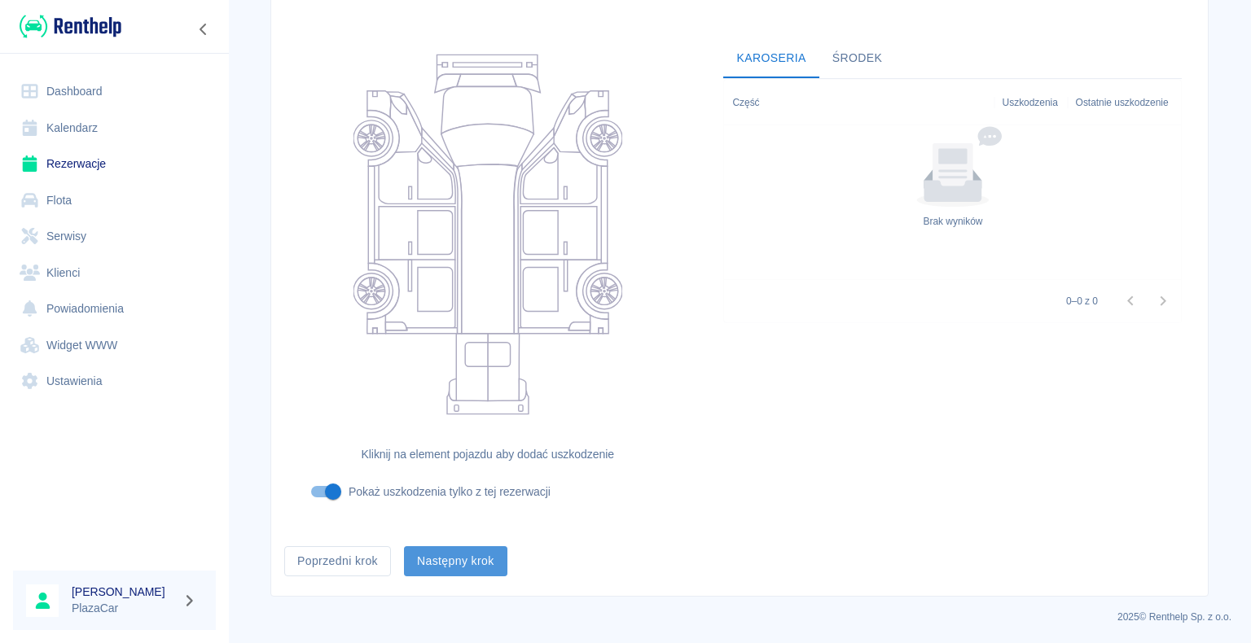
click at [462, 555] on button "Następny krok" at bounding box center [455, 561] width 103 height 30
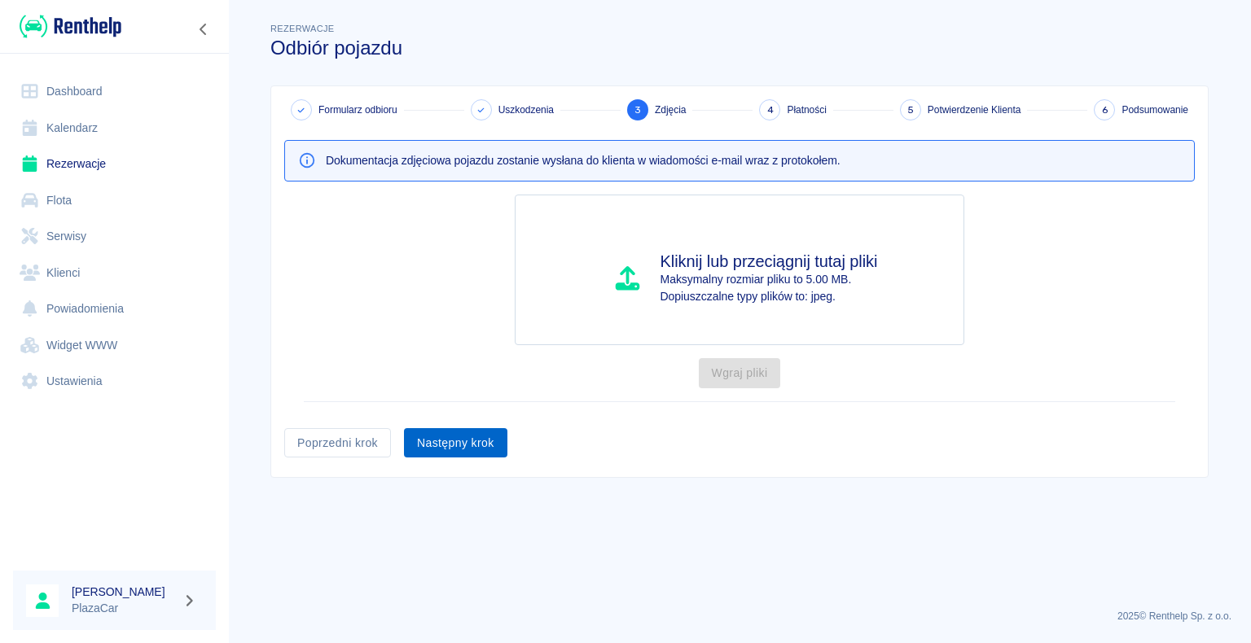
click at [467, 442] on button "Następny krok" at bounding box center [455, 443] width 103 height 30
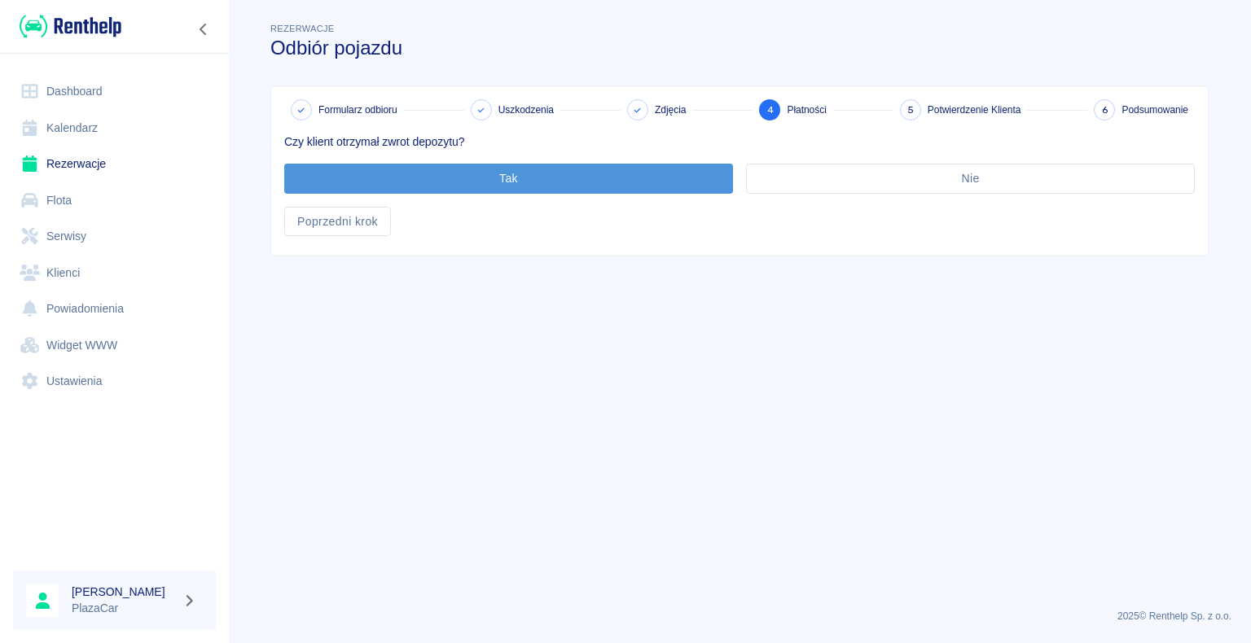
click at [503, 177] on button "Tak" at bounding box center [508, 179] width 449 height 30
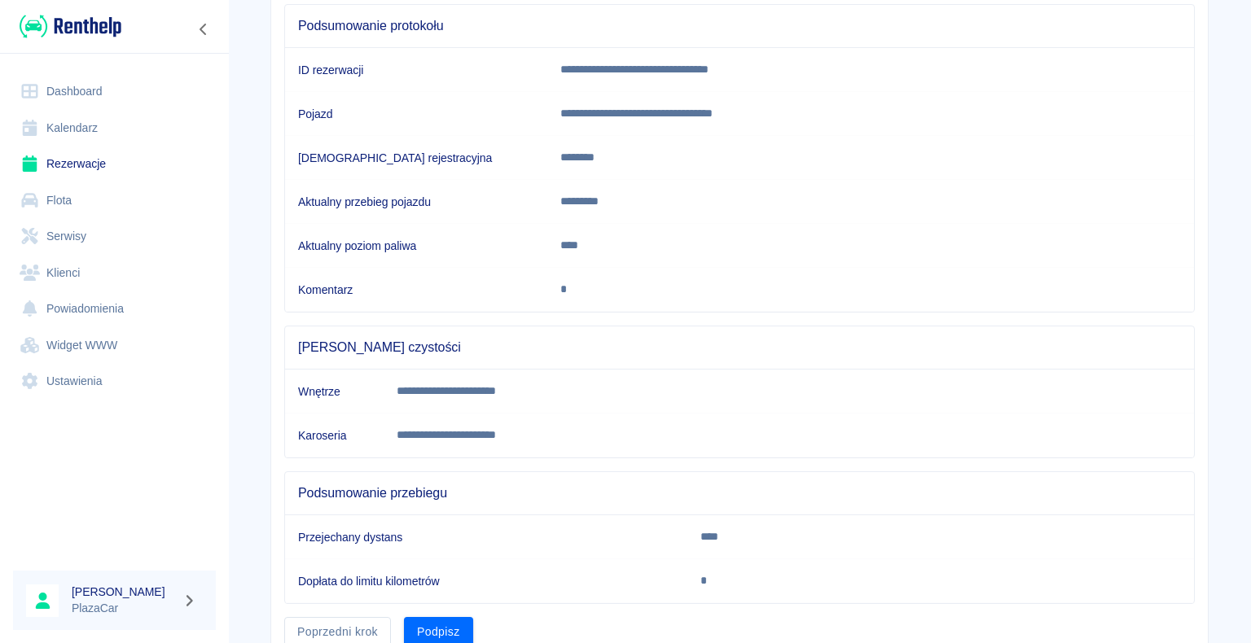
scroll to position [227, 0]
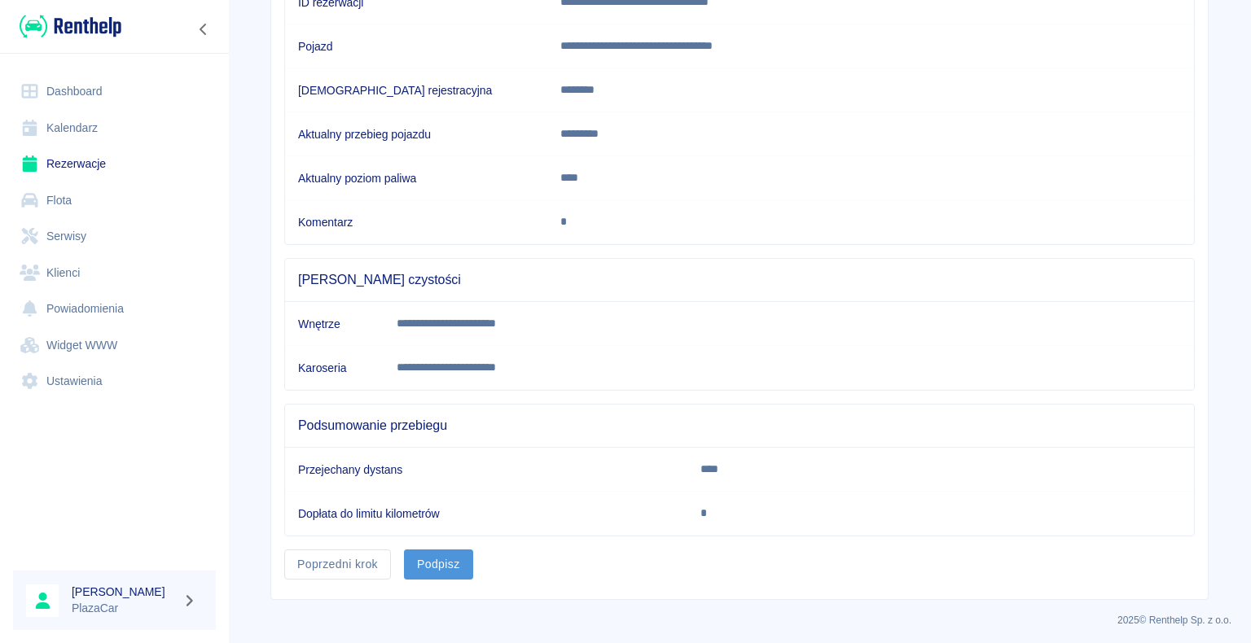
click at [442, 554] on button "Podpisz" at bounding box center [438, 565] width 69 height 30
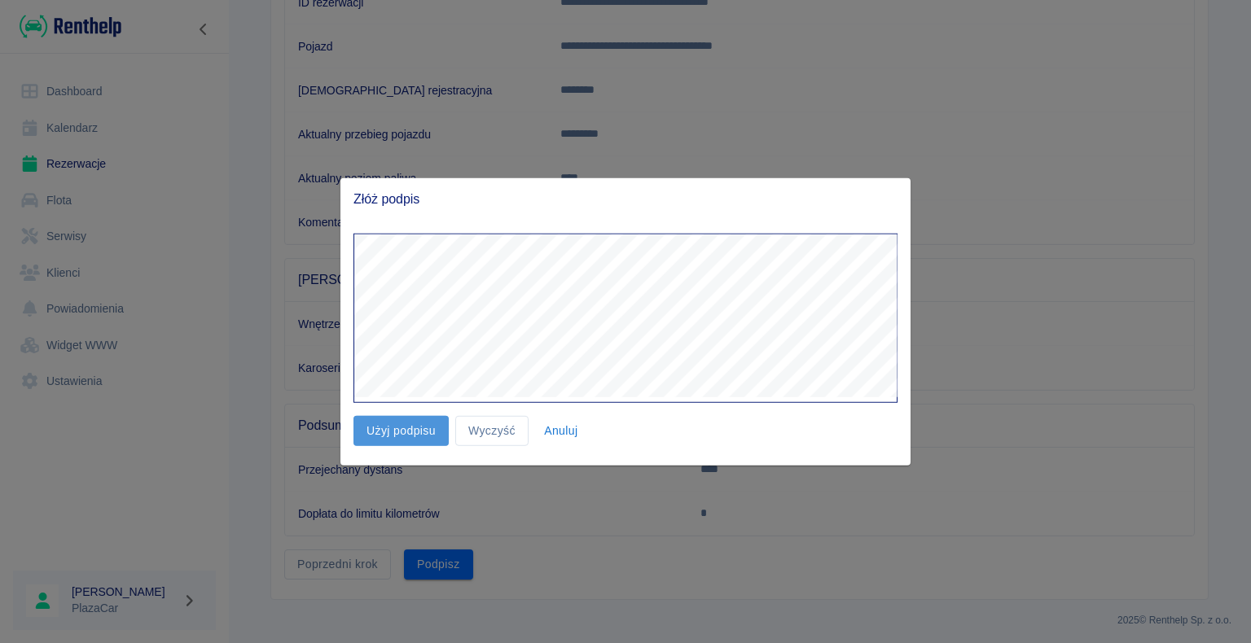
click at [391, 435] on button "Użyj podpisu" at bounding box center [400, 431] width 95 height 30
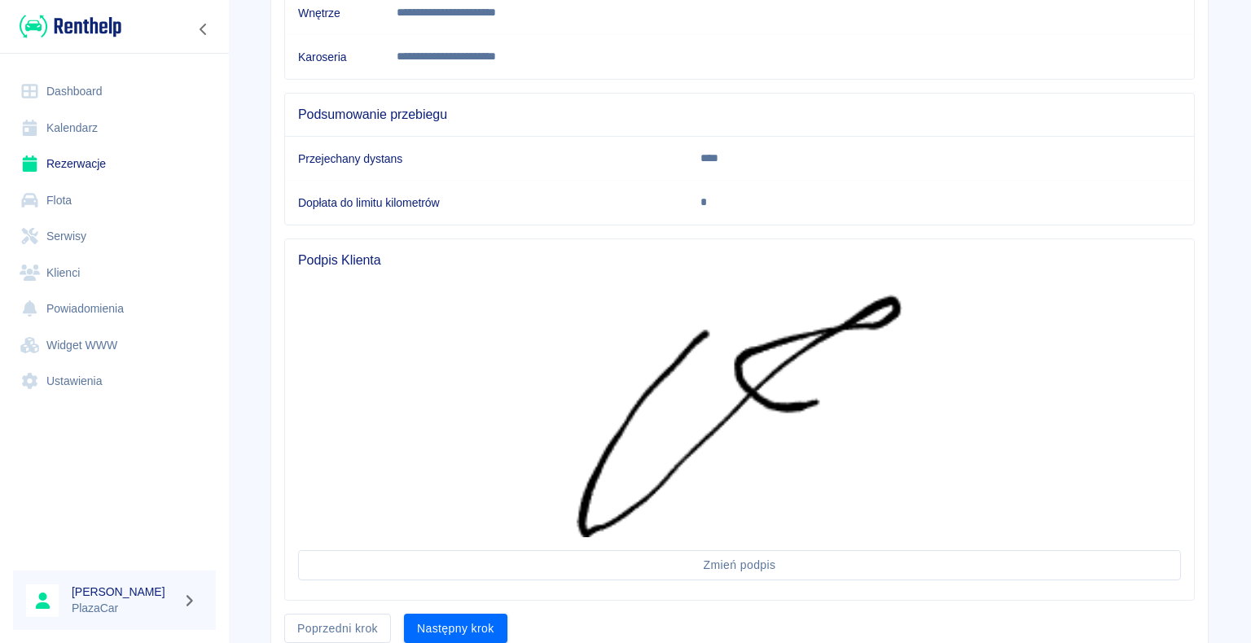
scroll to position [601, 0]
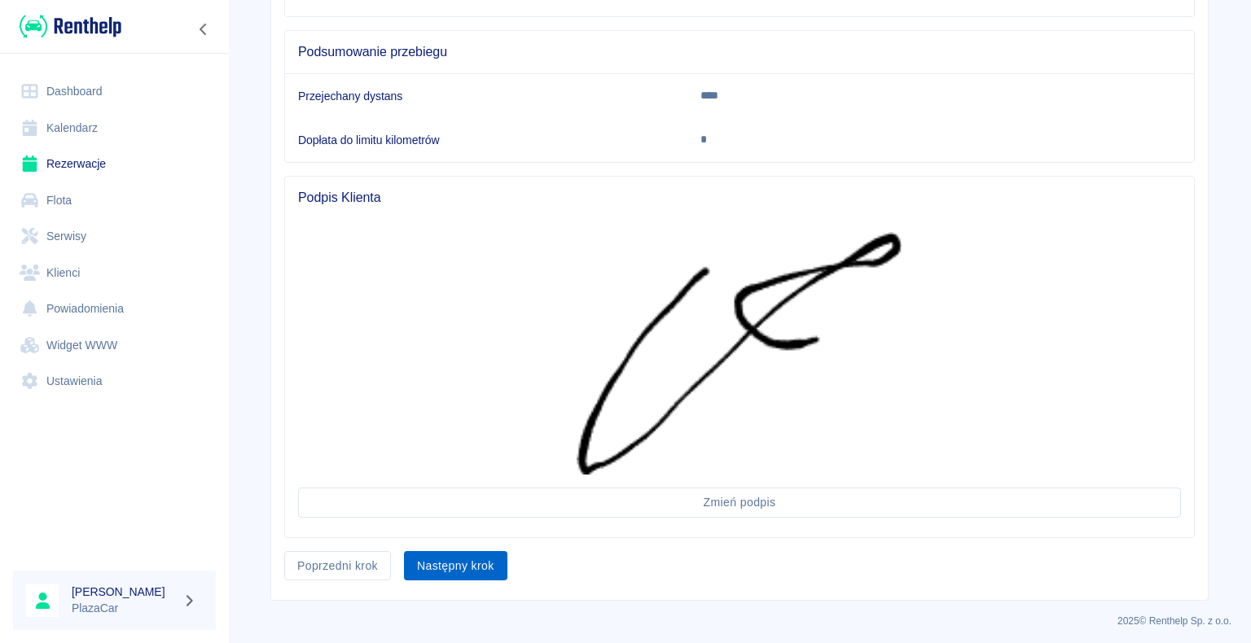
click at [449, 562] on button "Następny krok" at bounding box center [455, 566] width 103 height 30
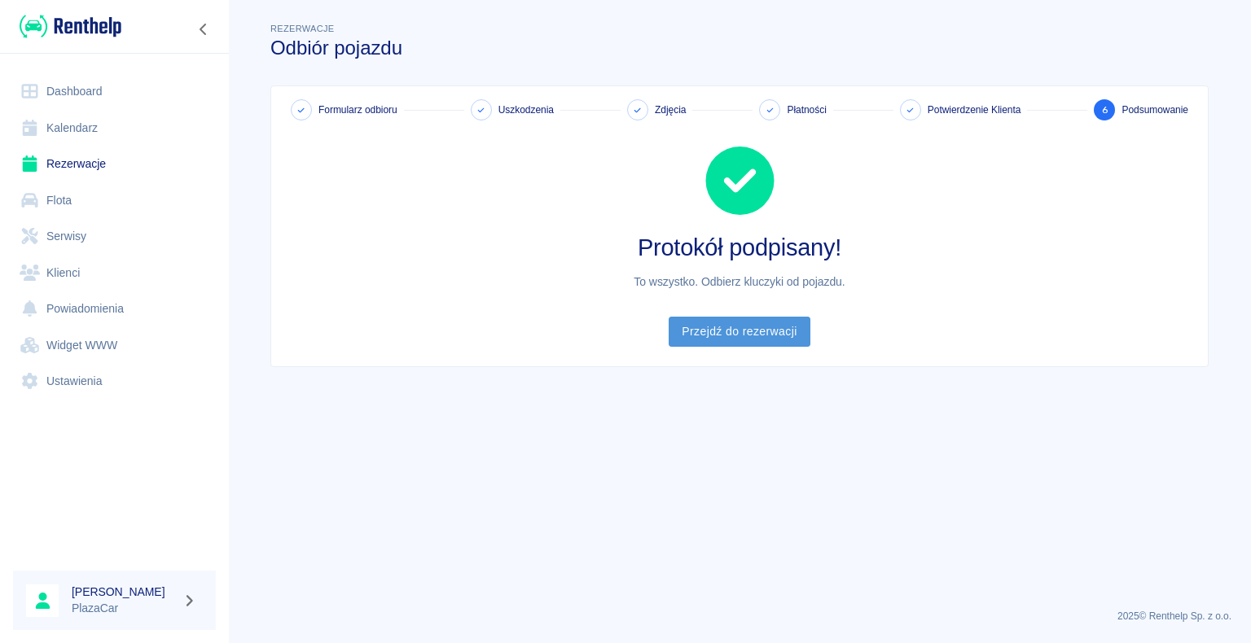
click at [750, 328] on link "Przejdź do rezerwacji" at bounding box center [738, 332] width 141 height 30
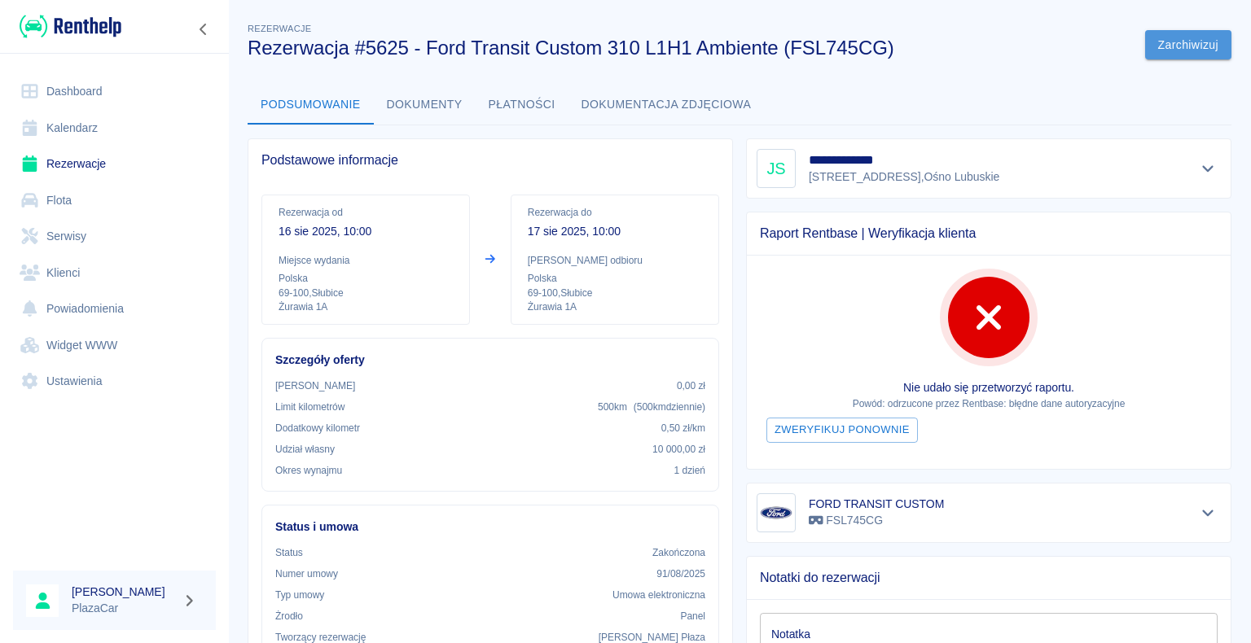
click at [1181, 38] on button "Zarchiwizuj" at bounding box center [1188, 45] width 86 height 30
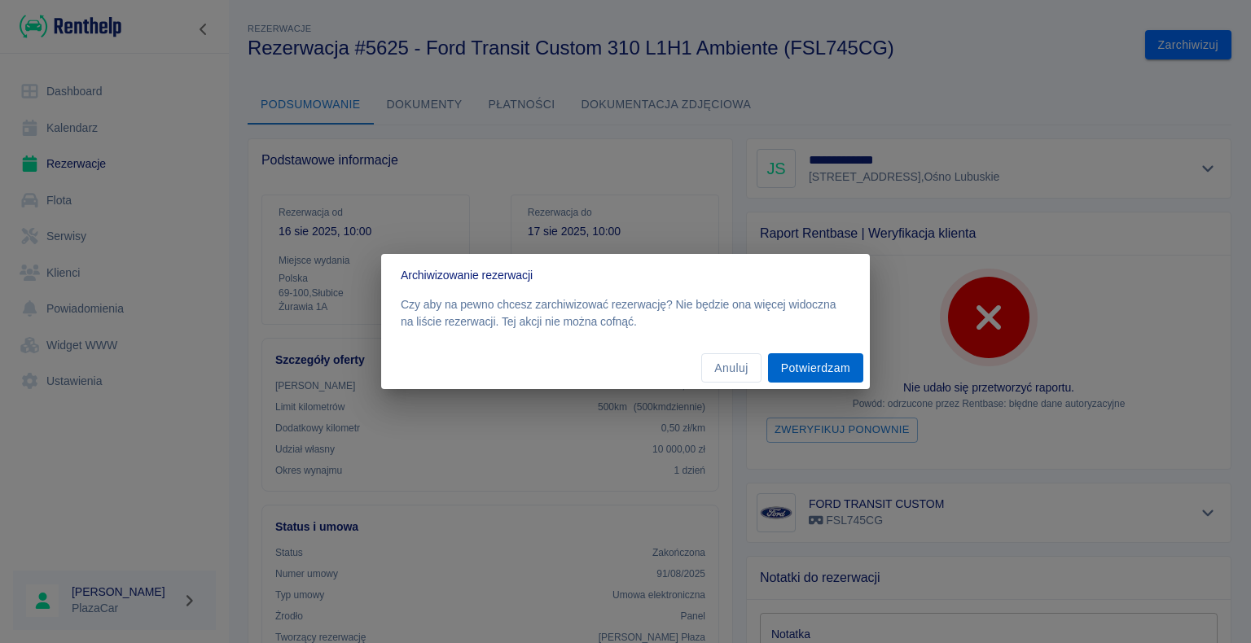
click at [815, 362] on button "Potwierdzam" at bounding box center [815, 368] width 95 height 30
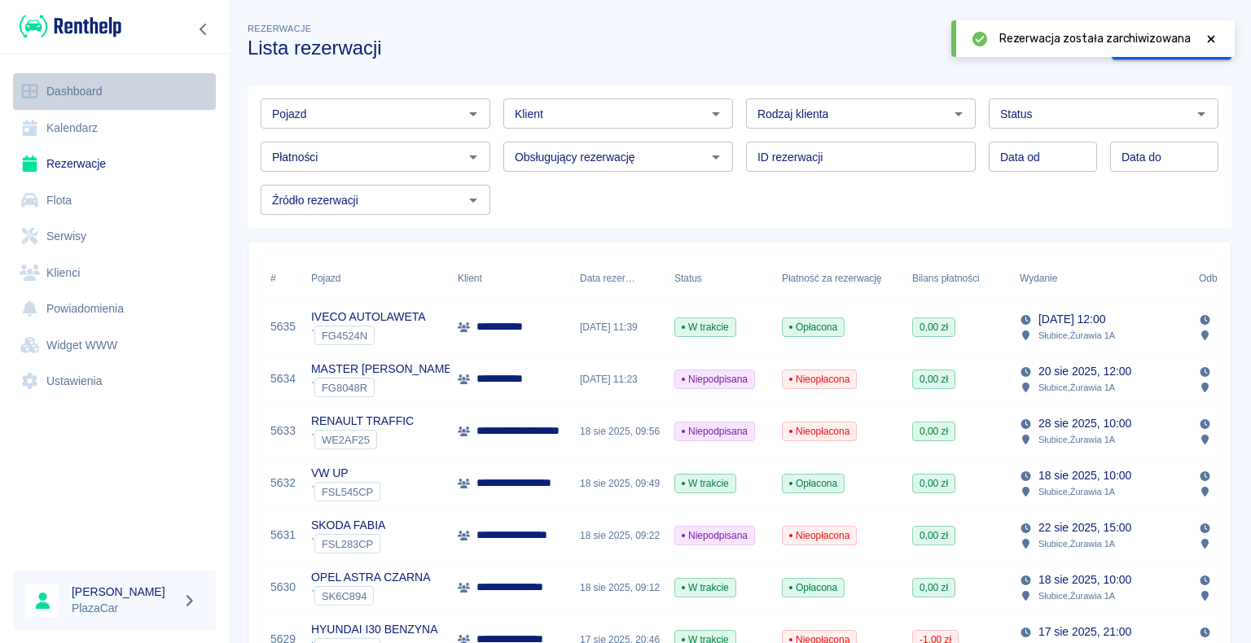
click at [87, 86] on link "Dashboard" at bounding box center [114, 91] width 203 height 37
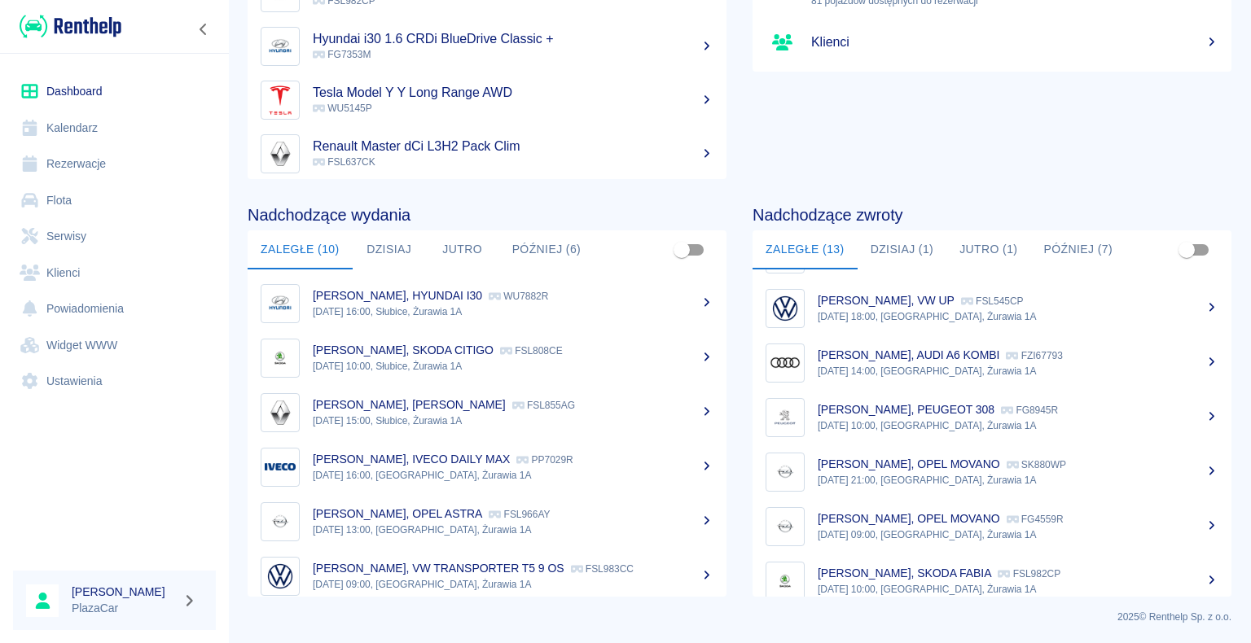
scroll to position [394, 0]
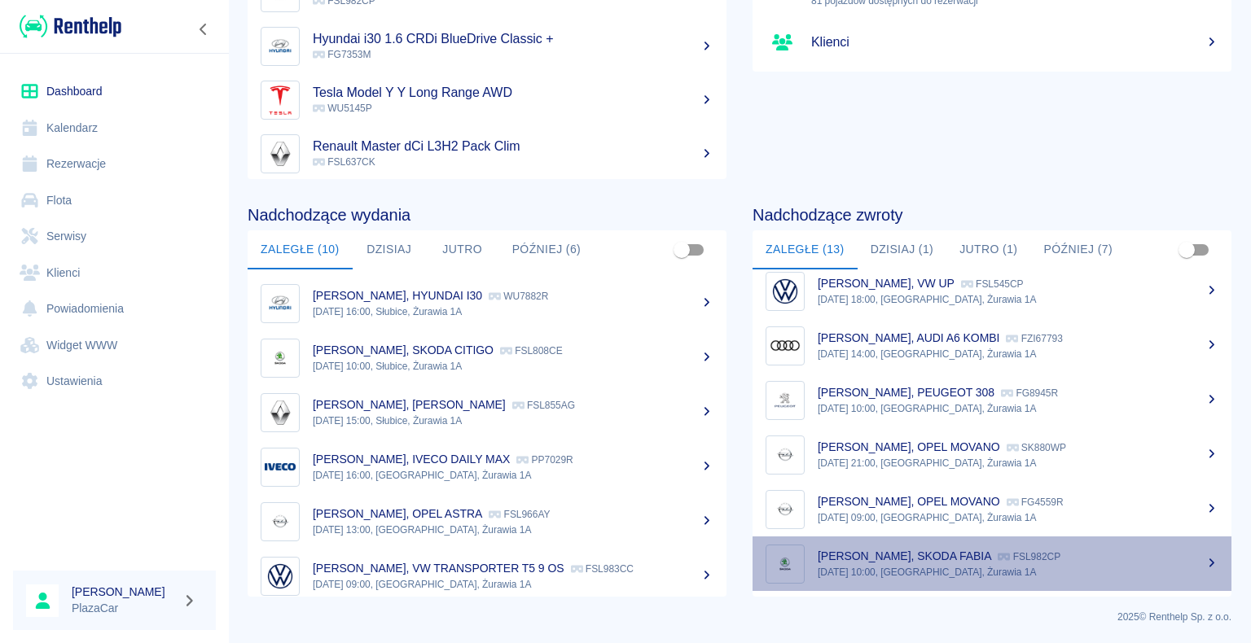
click at [1023, 558] on p "FSL982CP" at bounding box center [1028, 556] width 63 height 11
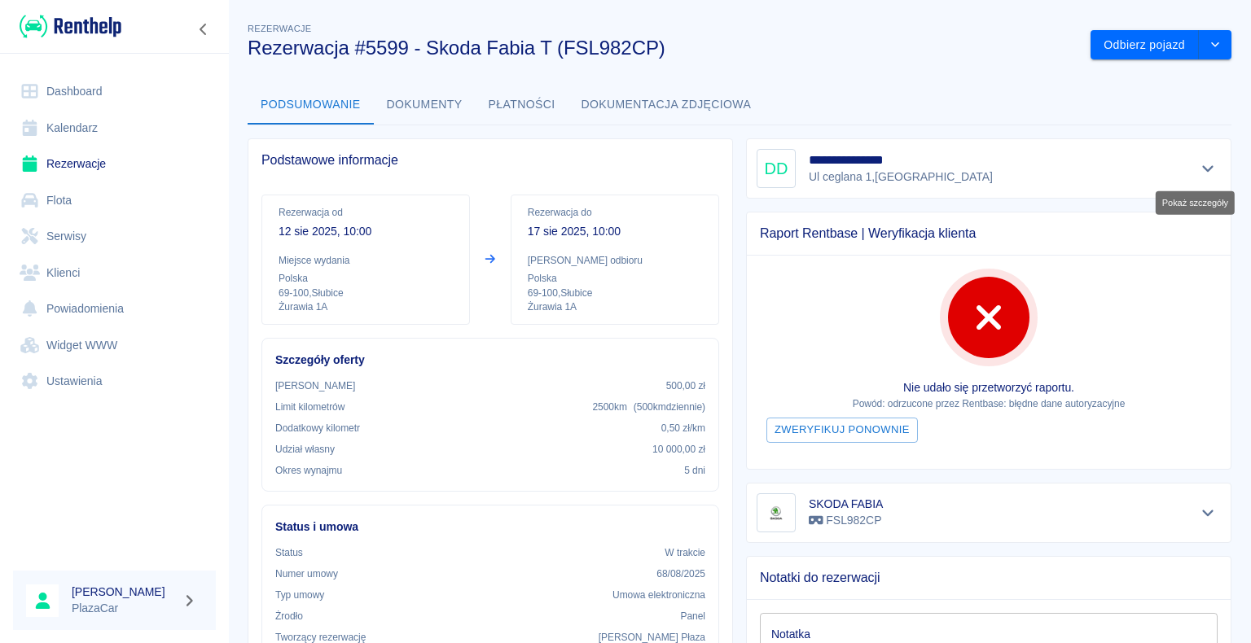
click at [1198, 166] on icon "Pokaż szczegóły" at bounding box center [1207, 168] width 19 height 15
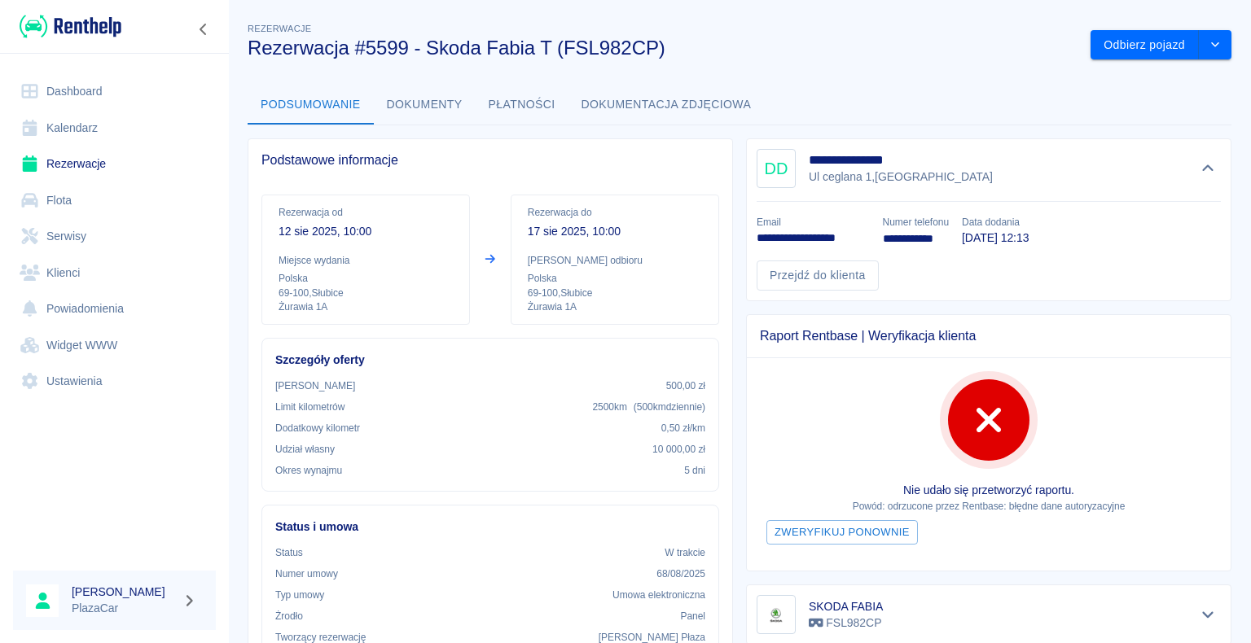
click at [78, 90] on link "Dashboard" at bounding box center [114, 91] width 203 height 37
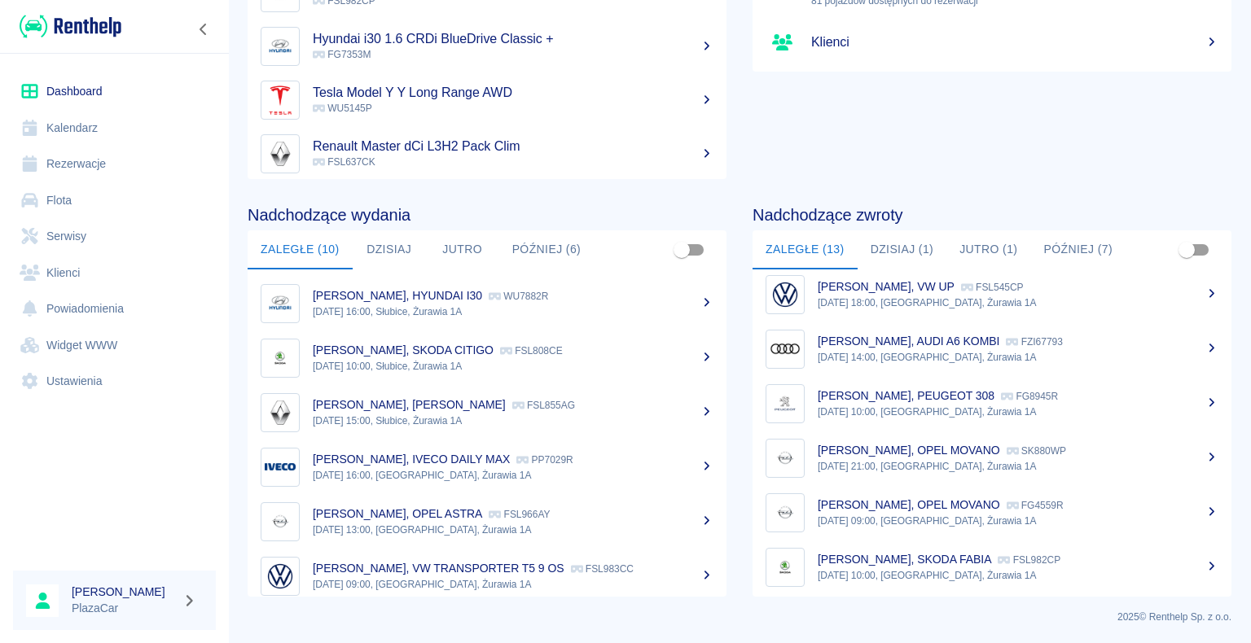
scroll to position [394, 0]
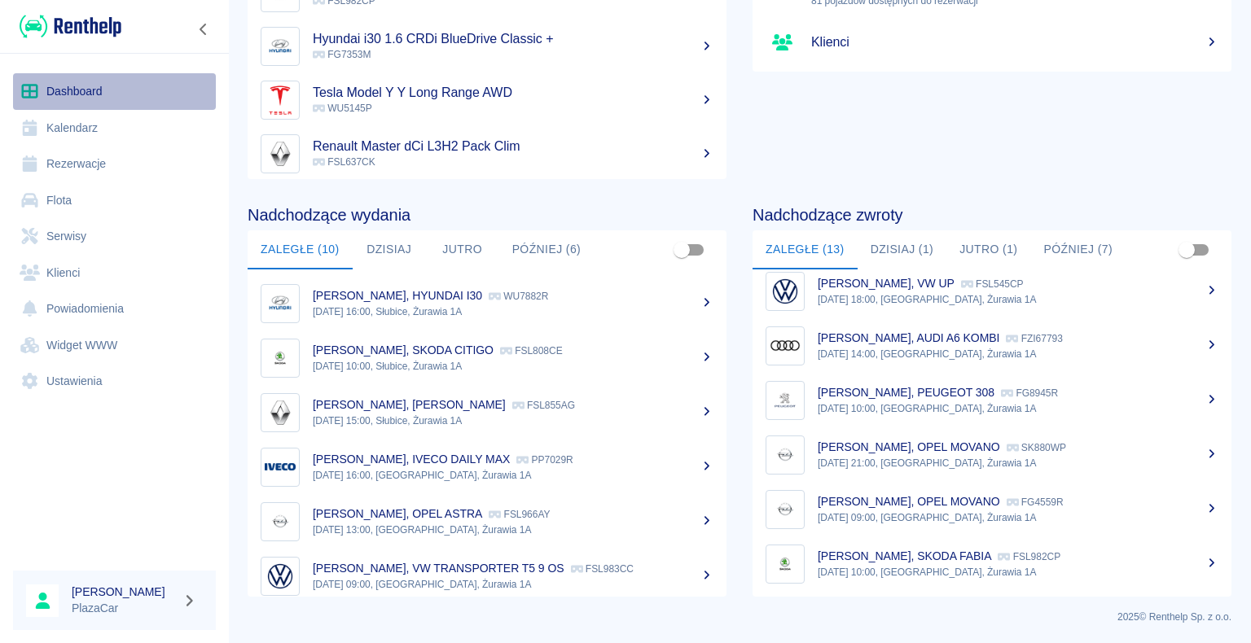
click at [82, 92] on link "Dashboard" at bounding box center [114, 91] width 203 height 37
click at [91, 158] on link "Rezerwacje" at bounding box center [114, 164] width 203 height 37
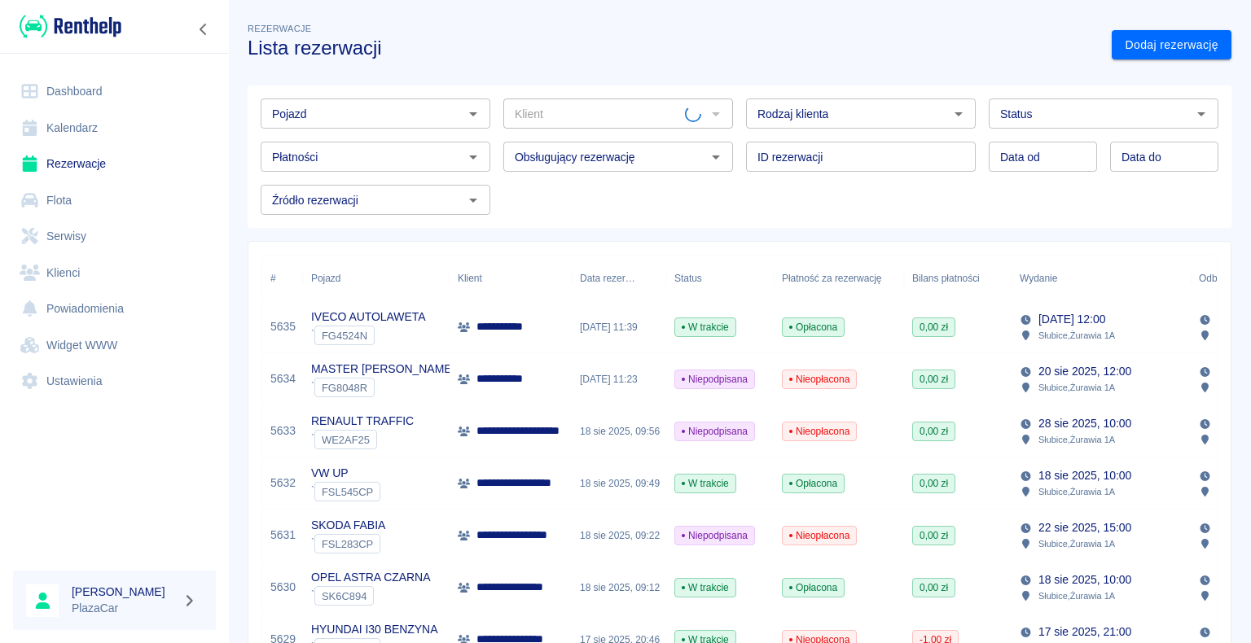
click at [951, 116] on icon "Otwórz" at bounding box center [959, 114] width 20 height 20
click at [913, 147] on li "Osoba prywatna" at bounding box center [853, 148] width 226 height 27
type input "Osoba prywatna"
click at [710, 115] on icon "Otwórz" at bounding box center [716, 114] width 20 height 20
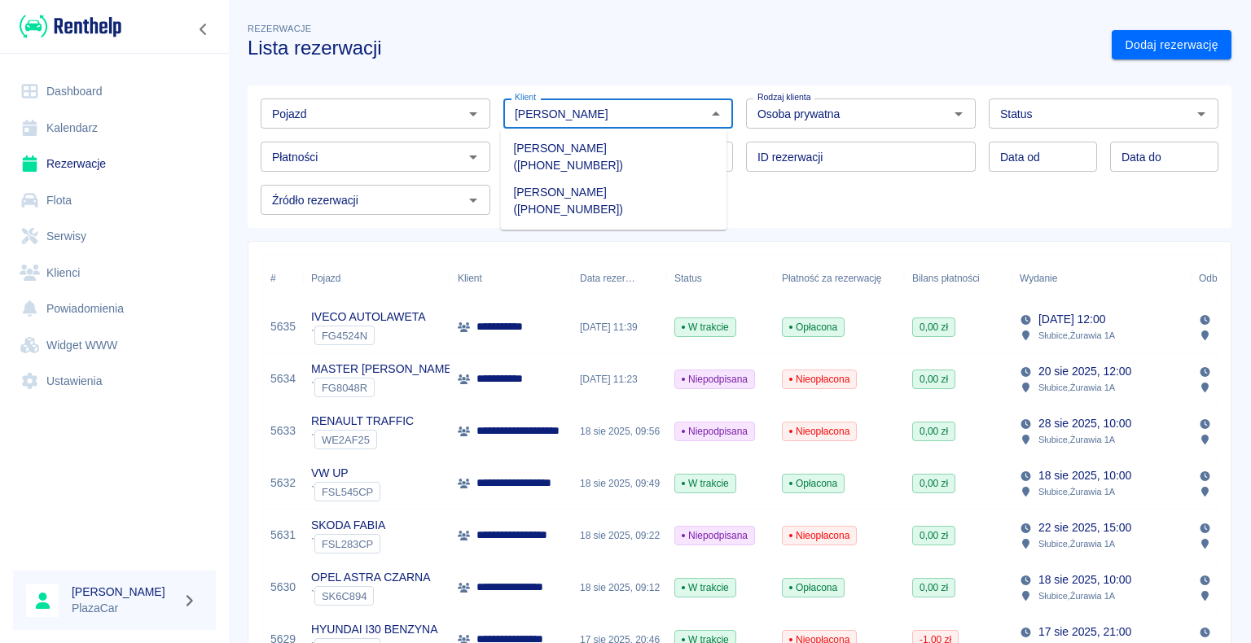
click at [622, 148] on li "[PERSON_NAME] ([PHONE_NUMBER])" at bounding box center [613, 157] width 226 height 44
type input "[PERSON_NAME] ([PHONE_NUMBER])"
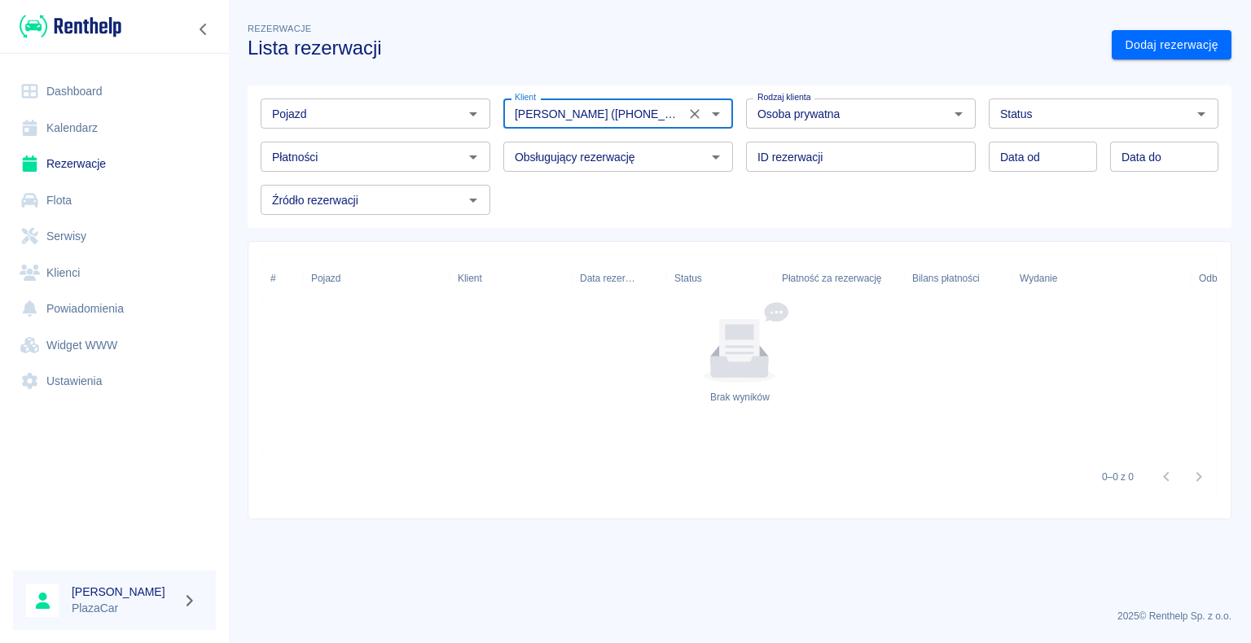
click at [693, 114] on icon "Wyczyść" at bounding box center [695, 114] width 10 height 10
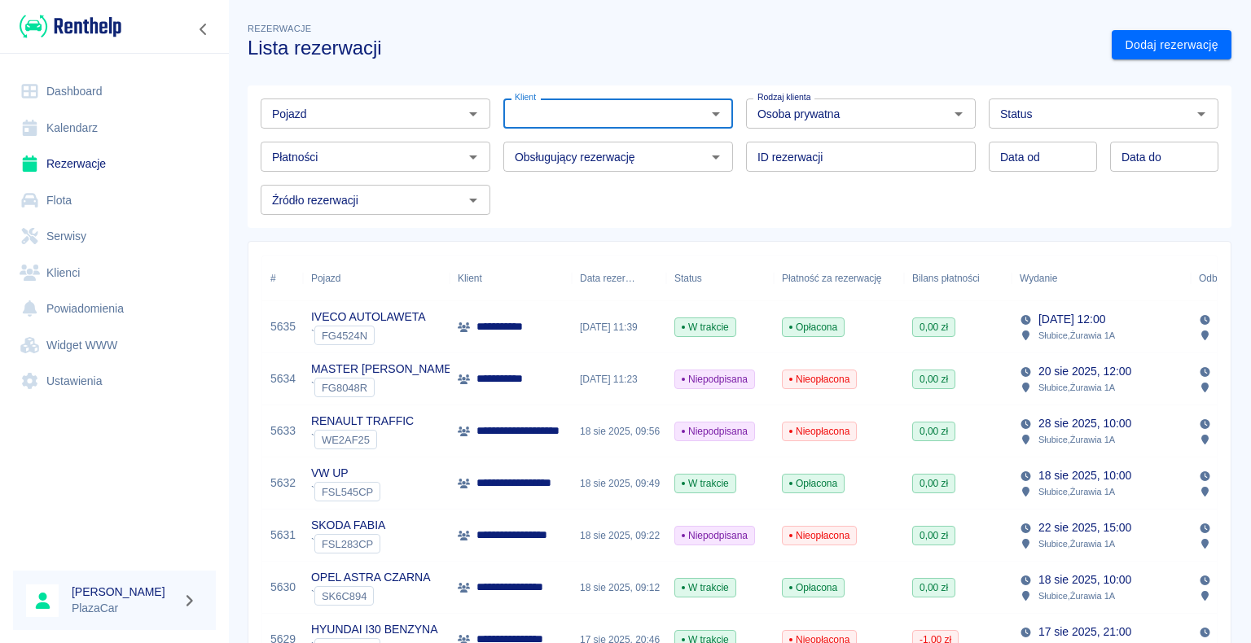
click at [693, 114] on input "Klient" at bounding box center [604, 113] width 193 height 20
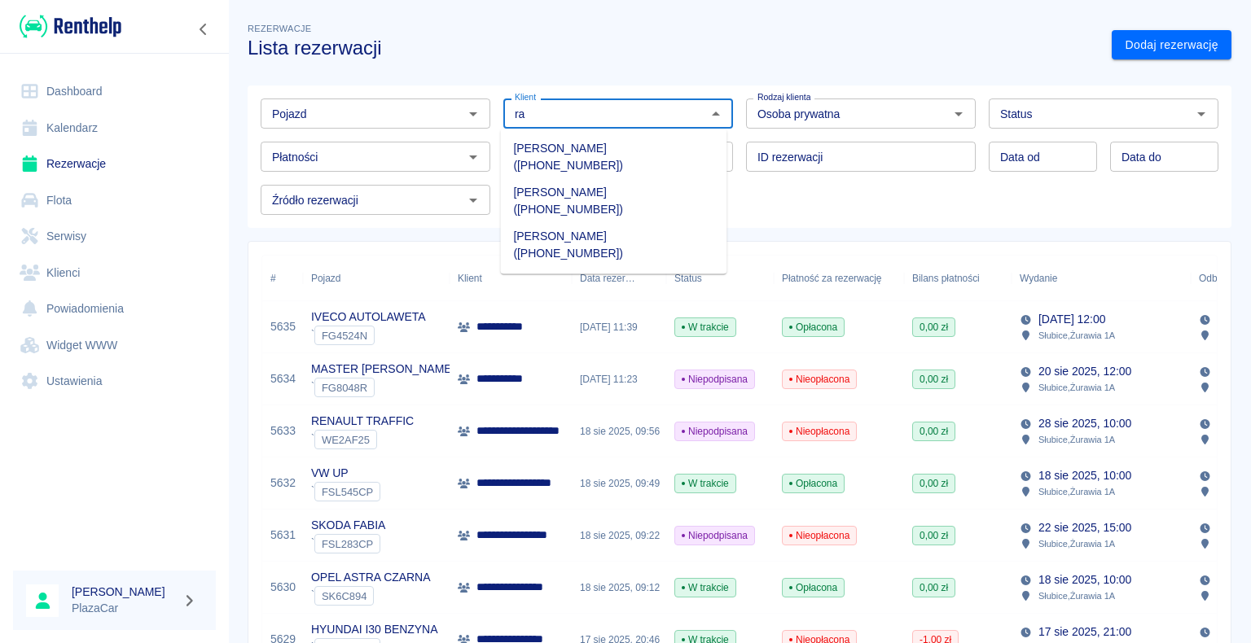
type input "r"
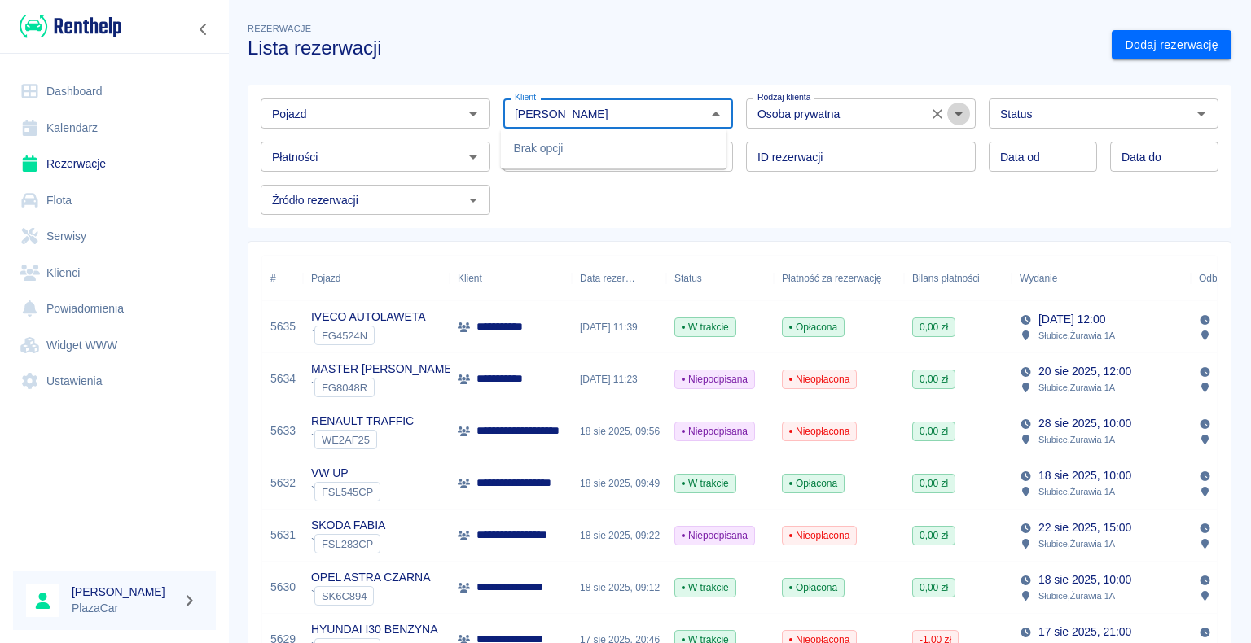
click at [954, 112] on icon "Otwórz" at bounding box center [958, 114] width 8 height 4
type input "[PERSON_NAME]"
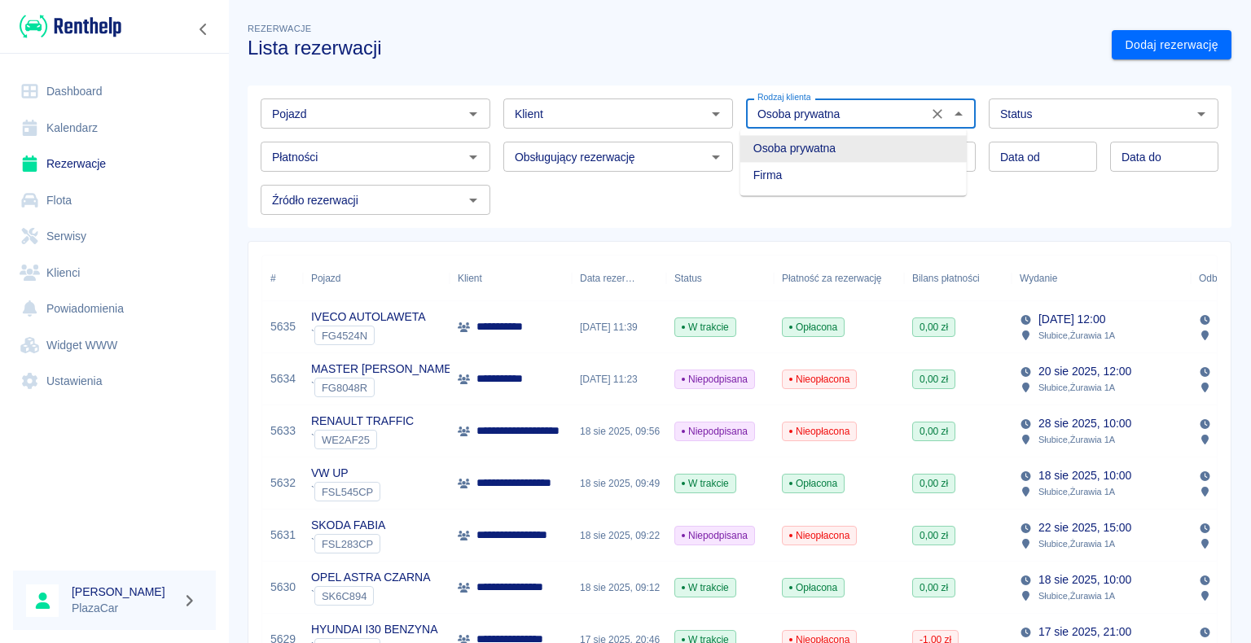
click at [852, 43] on h3 "Lista rezerwacji" at bounding box center [673, 48] width 851 height 23
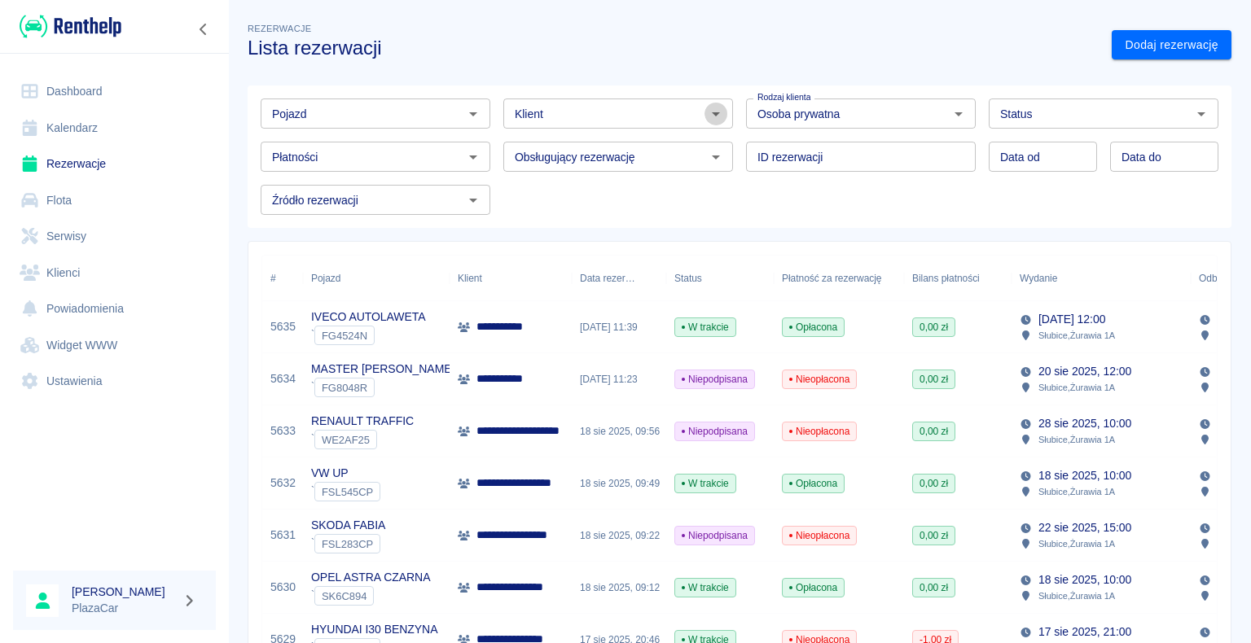
click at [712, 112] on icon "Otwórz" at bounding box center [716, 114] width 8 height 4
click at [599, 112] on input "Klient" at bounding box center [604, 113] width 193 height 20
click at [130, 266] on link "Klienci" at bounding box center [114, 273] width 203 height 37
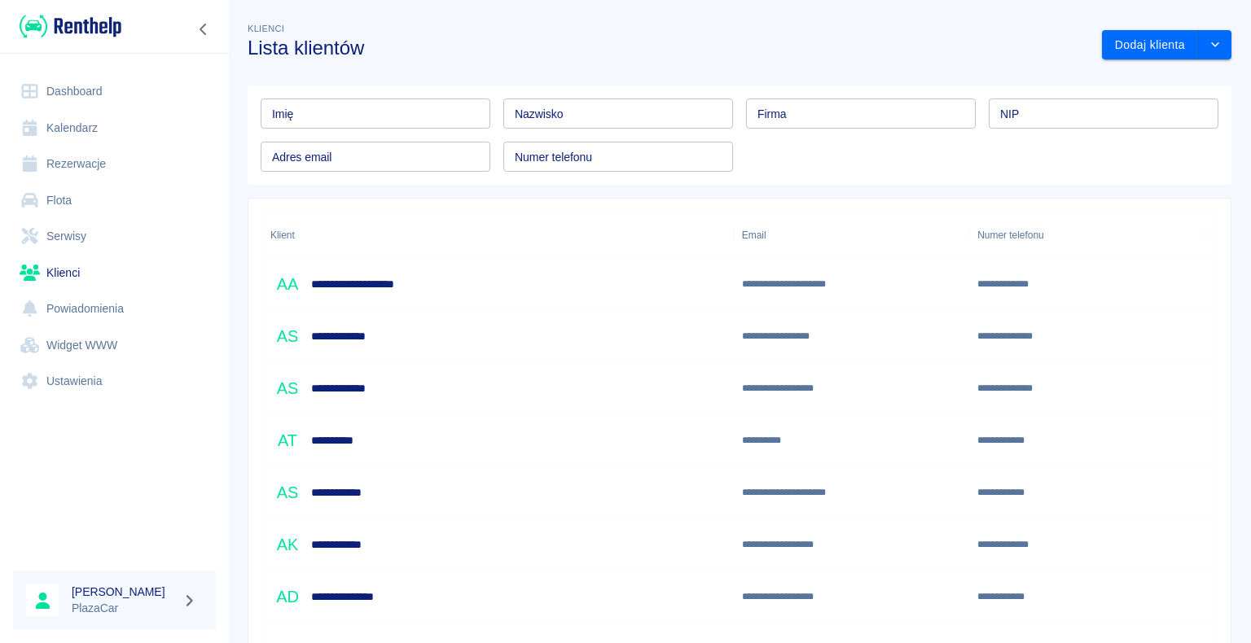
click at [365, 116] on input "Imię" at bounding box center [376, 114] width 230 height 30
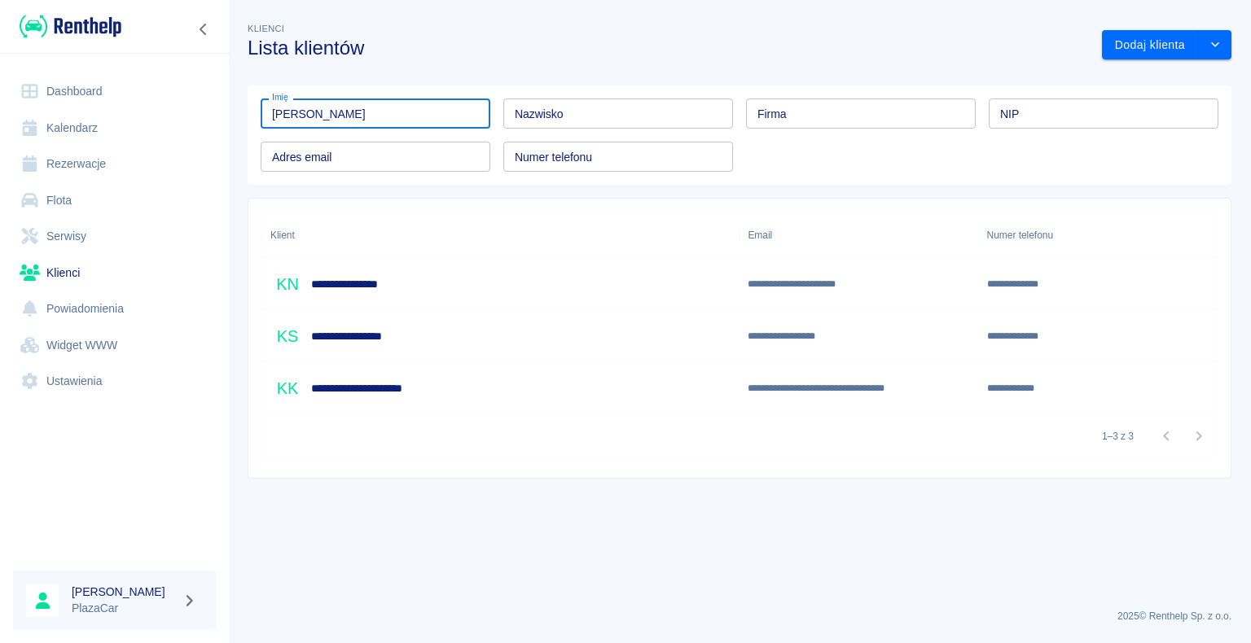
type input "[PERSON_NAME]"
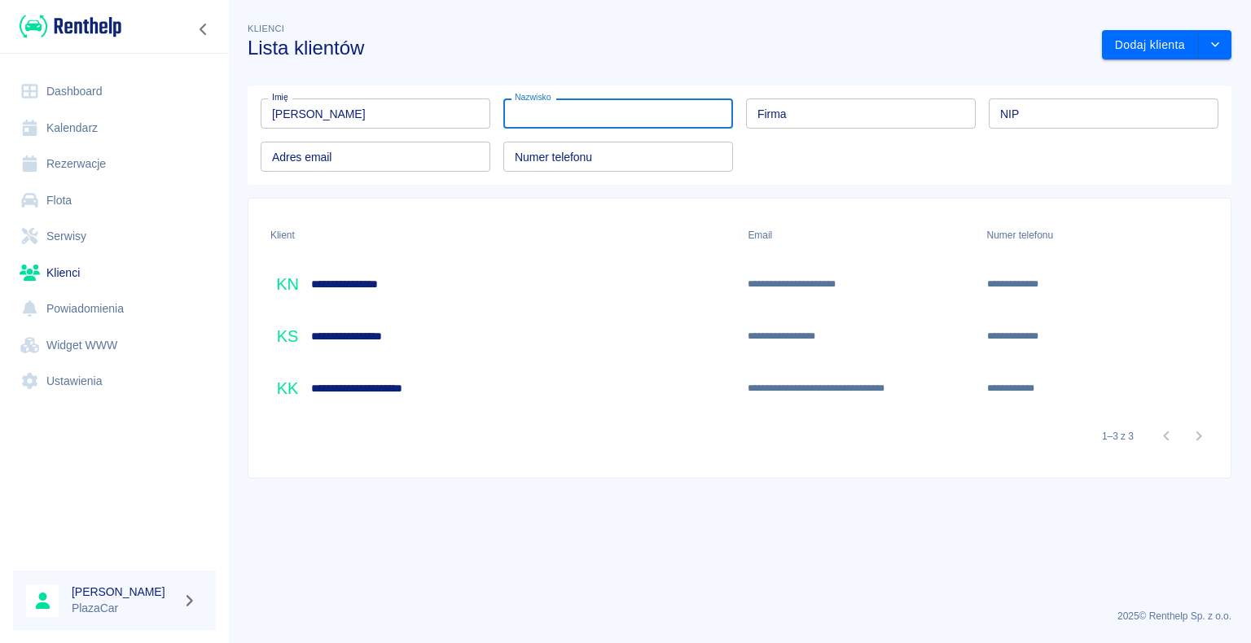
click at [573, 112] on input "Nazwisko" at bounding box center [618, 114] width 230 height 30
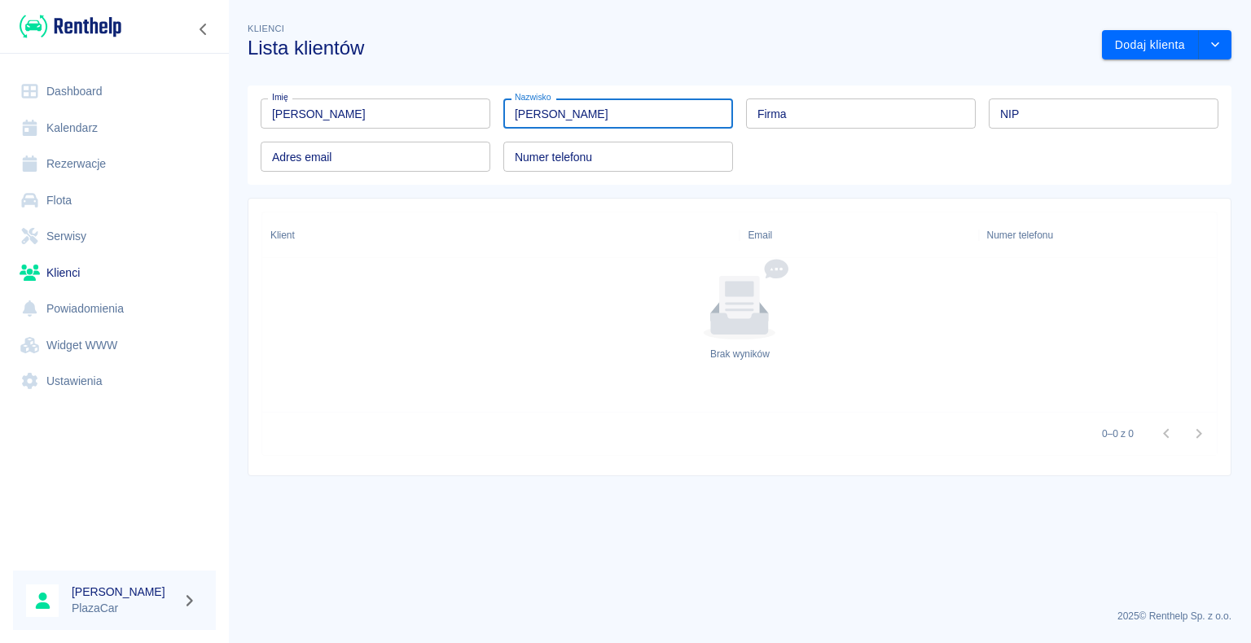
type input "[PERSON_NAME]"
click at [646, 51] on h3 "Lista klientów" at bounding box center [668, 48] width 841 height 23
click at [94, 169] on link "Rezerwacje" at bounding box center [114, 164] width 203 height 37
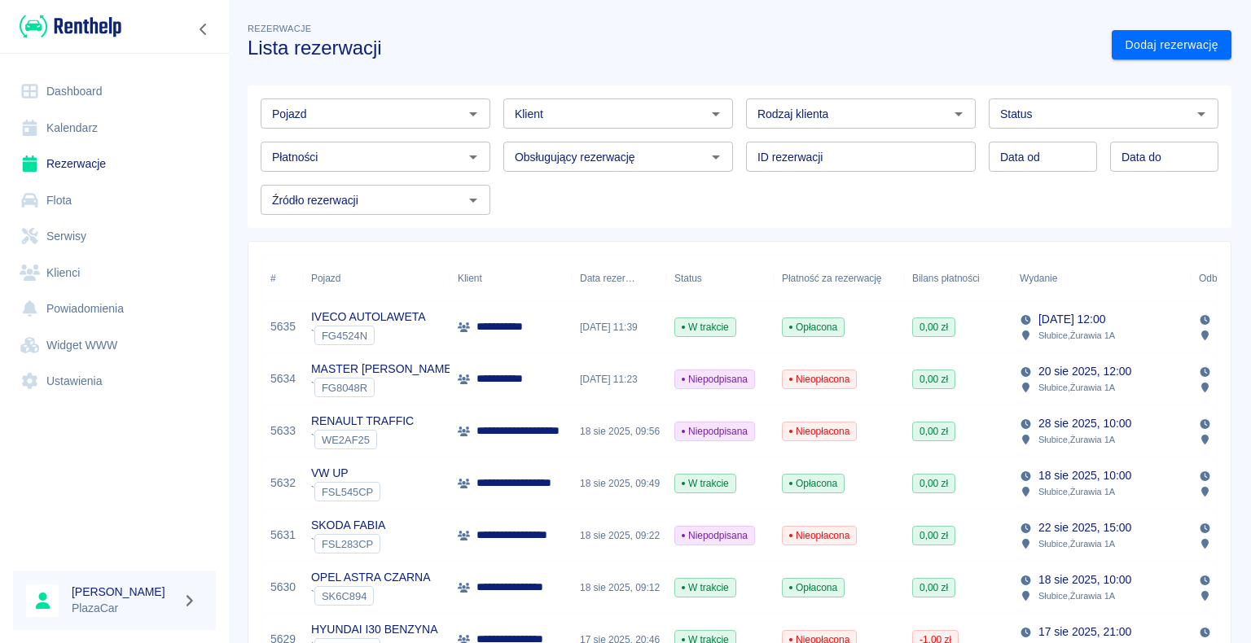
click at [949, 113] on icon "Otwórz" at bounding box center [959, 114] width 20 height 20
click at [901, 148] on li "Osoba prywatna" at bounding box center [853, 148] width 226 height 27
type input "Osoba prywatna"
click at [597, 117] on input "Klient" at bounding box center [604, 113] width 193 height 20
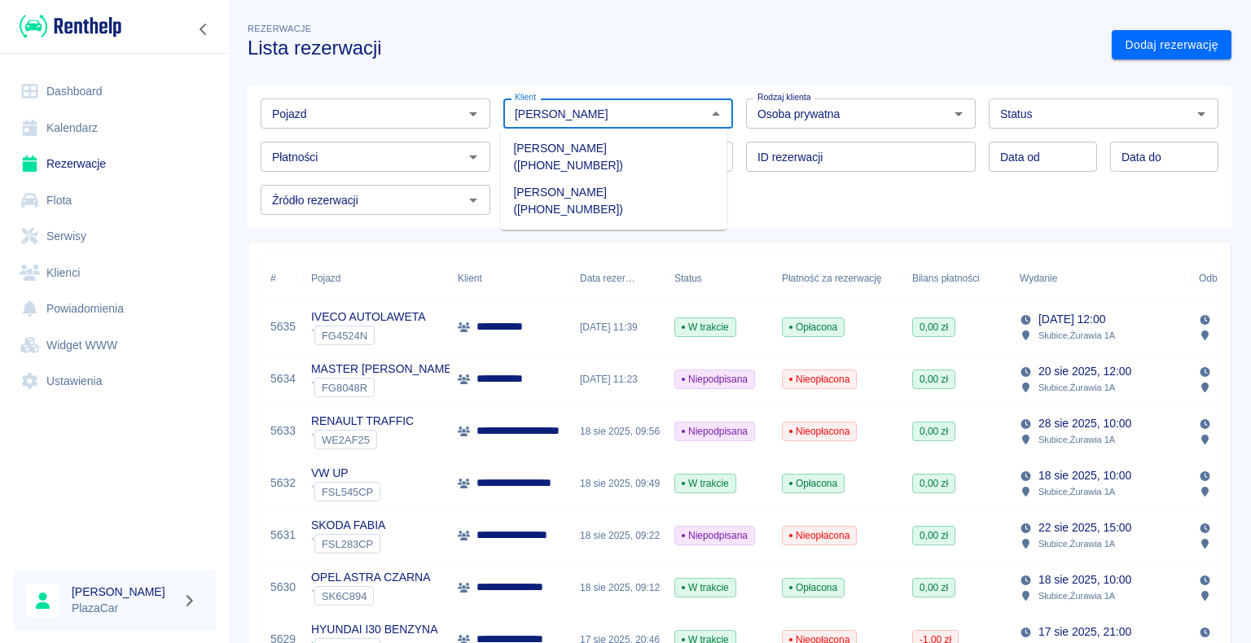
type input "[PERSON_NAME]"
